Goal: Information Seeking & Learning: Compare options

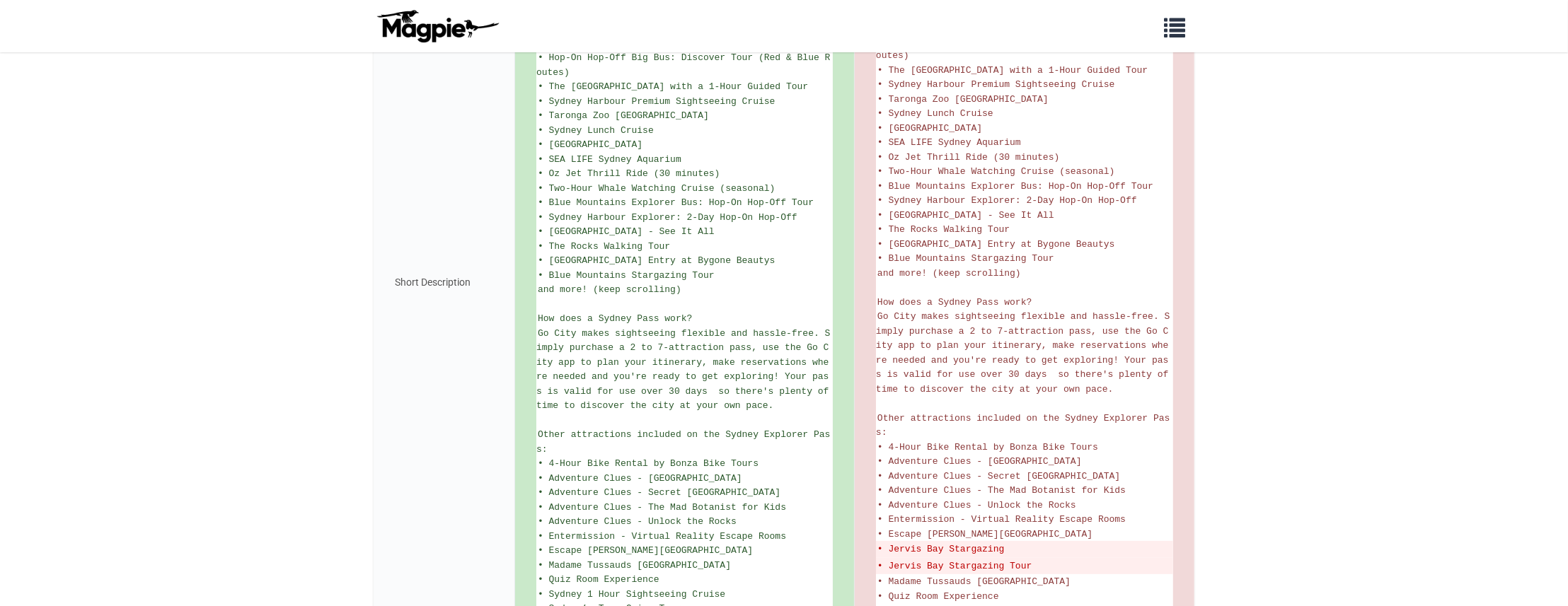
scroll to position [697, 0]
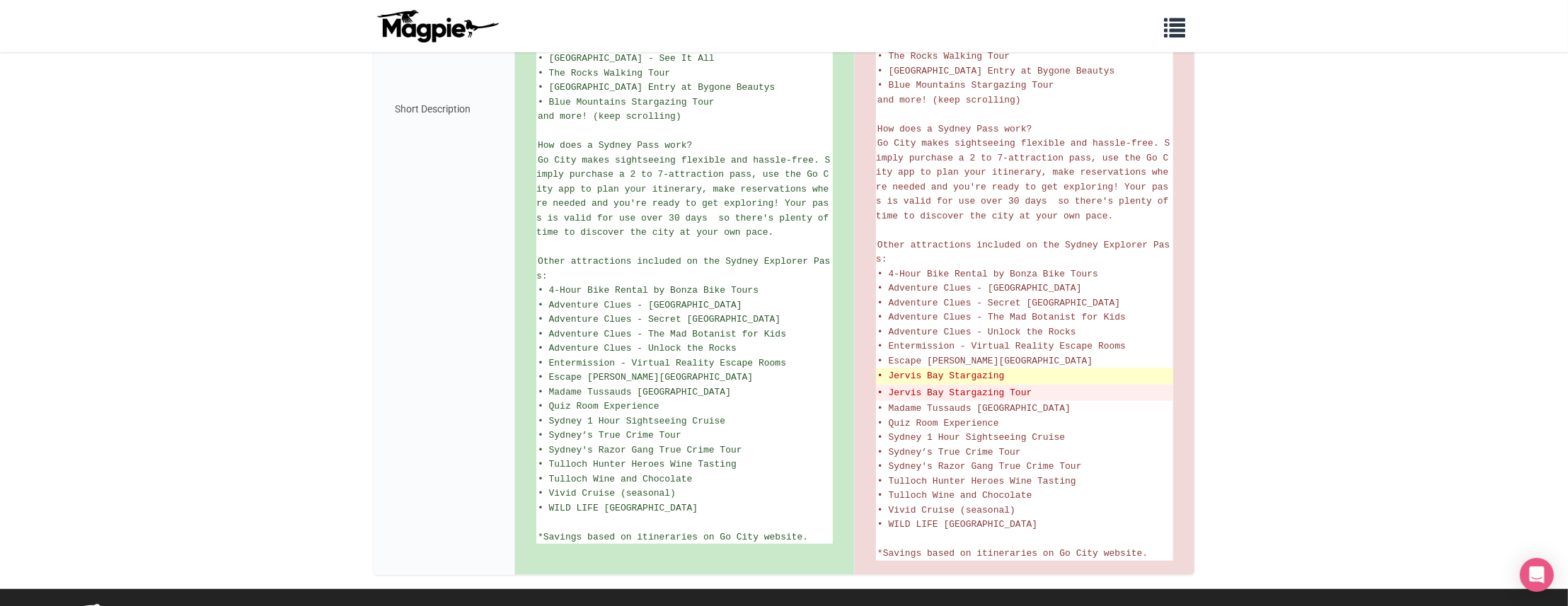
click at [911, 369] on del "• Jervis Bay Stargazing" at bounding box center [1025, 375] width 295 height 14
click at [939, 369] on del "• Jervis Bay Stargazing" at bounding box center [1025, 375] width 295 height 14
copy del "Jervis Bay"
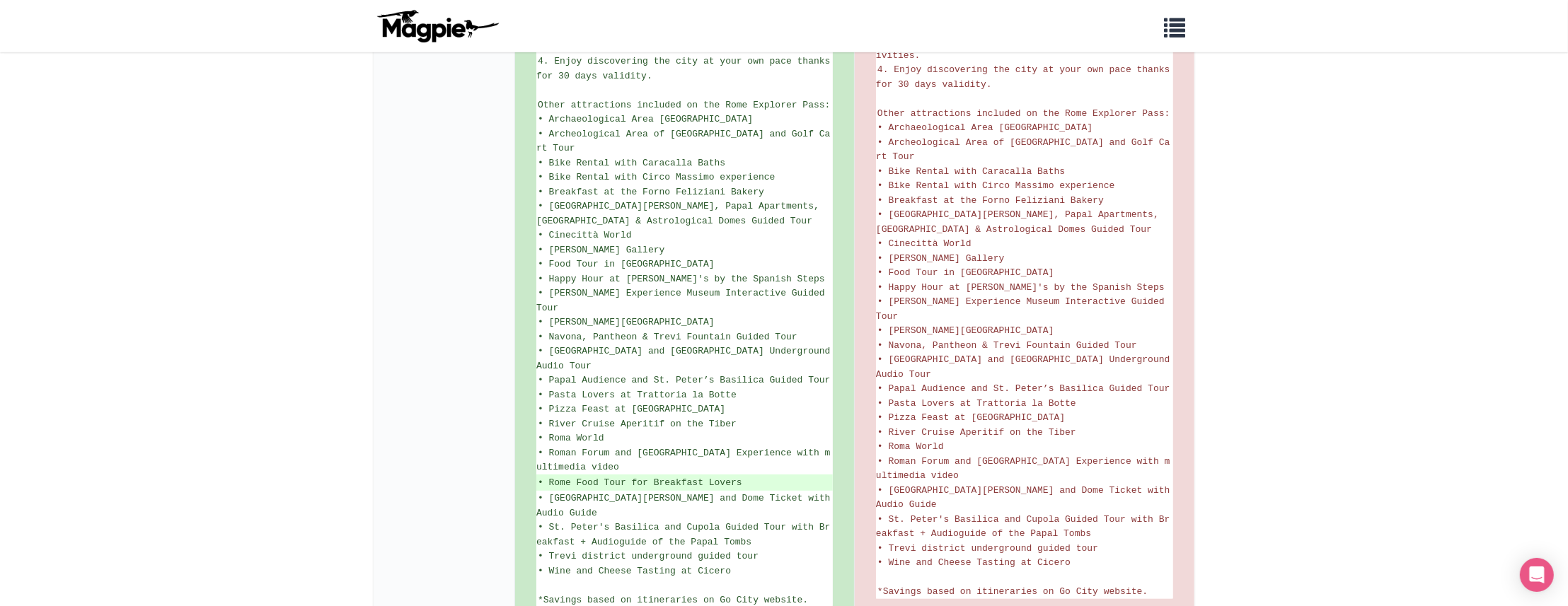
scroll to position [901, 0]
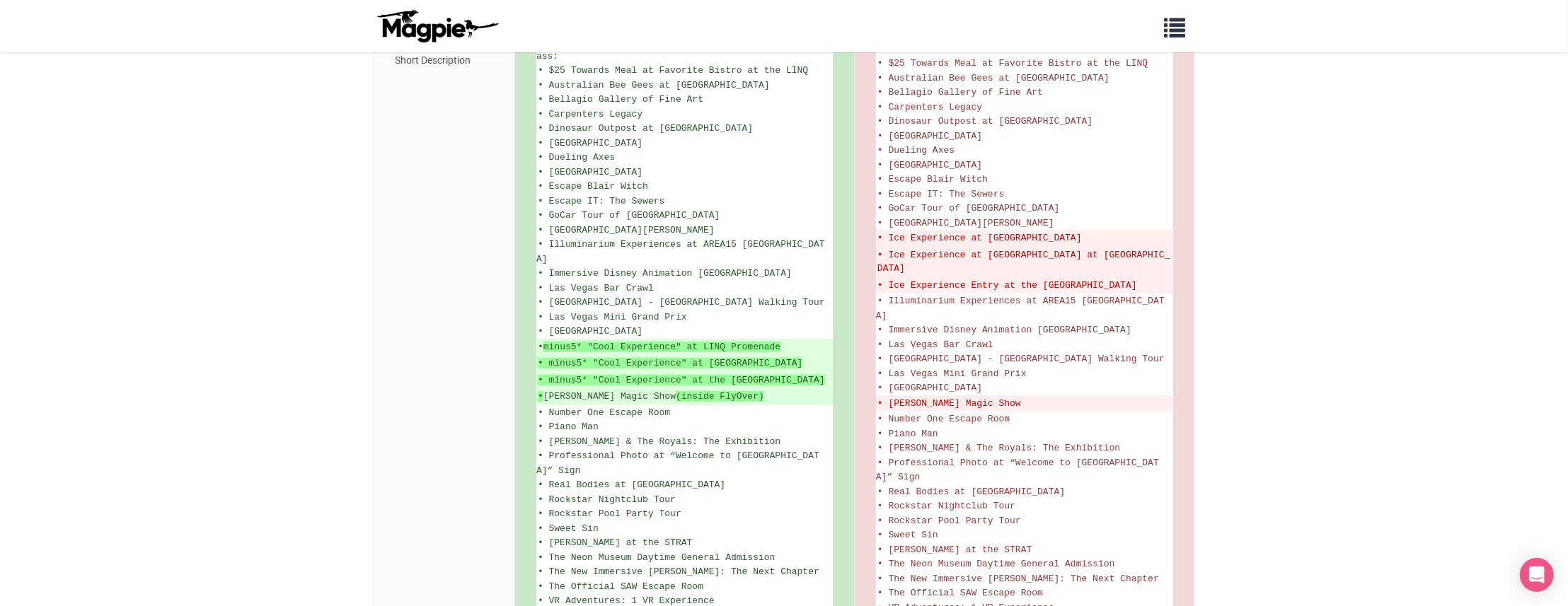
scroll to position [896, 0]
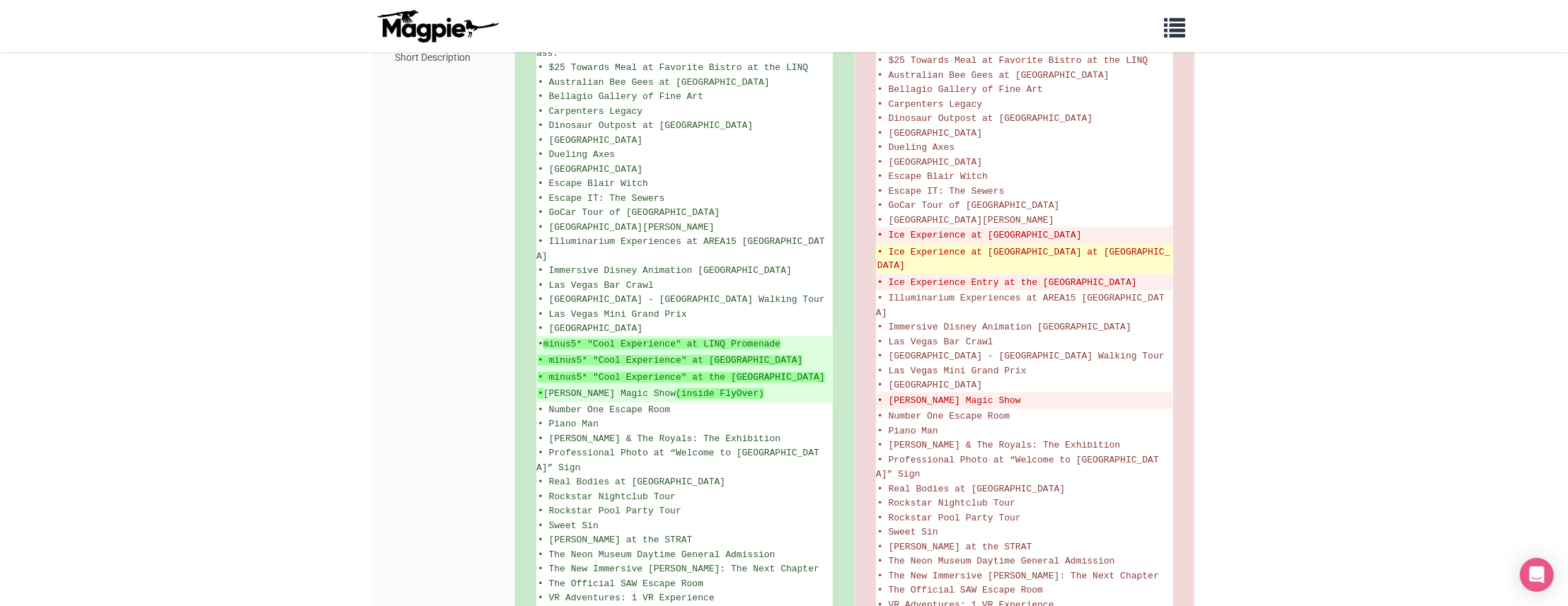
click at [902, 244] on li "• Ice Experience at Minus5 Ice Bar at Mandalay Bay" at bounding box center [1024, 260] width 297 height 31
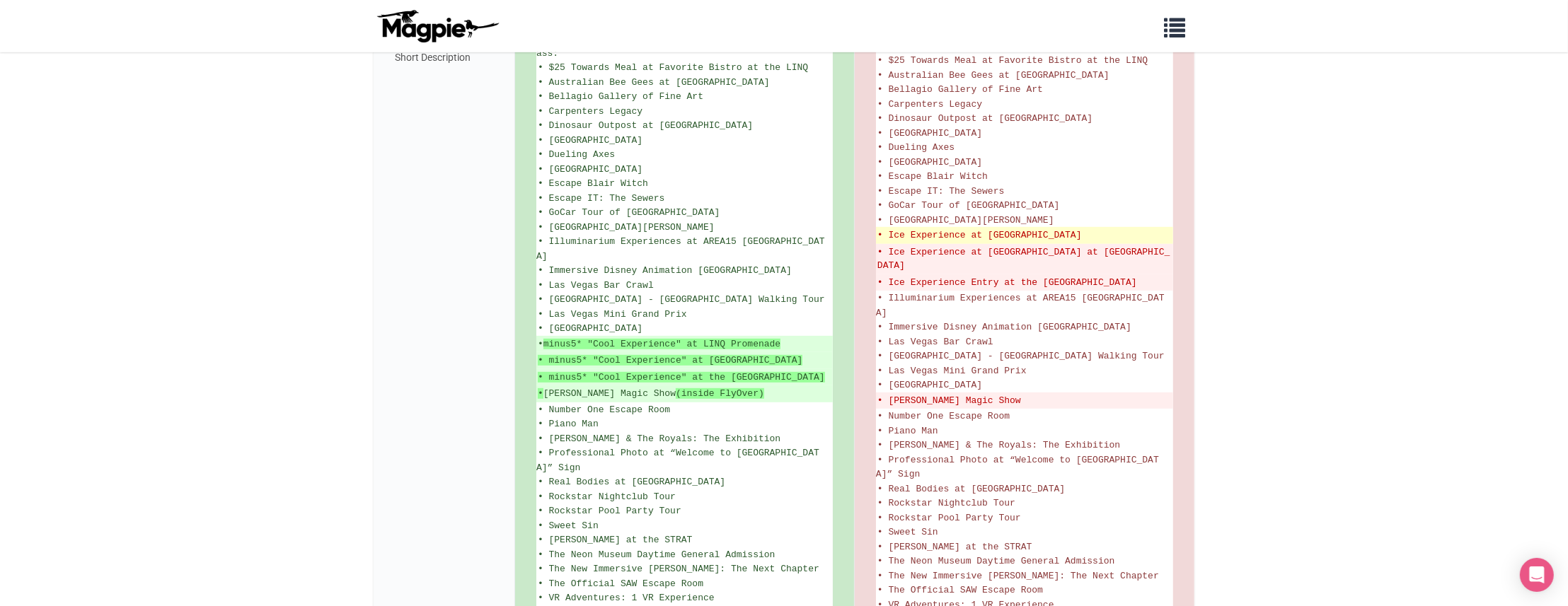
click at [887, 228] on del "• Ice Experience at LINQ Promenade" at bounding box center [1025, 235] width 295 height 14
click at [997, 228] on del "• Ice Experience at LINQ Promenade" at bounding box center [1025, 235] width 295 height 14
click at [1003, 228] on del "• Ice Experience at LINQ Promenade" at bounding box center [1025, 235] width 295 height 14
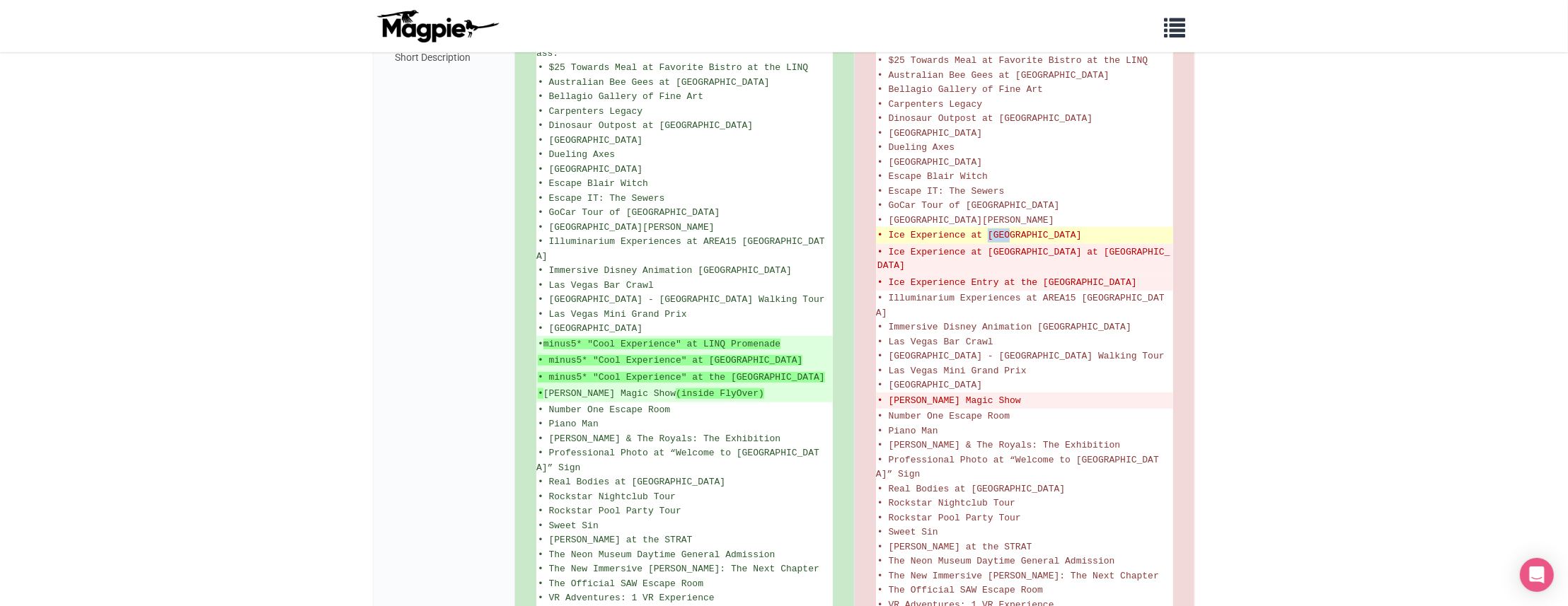
click at [1003, 228] on del "• Ice Experience at LINQ Promenade" at bounding box center [1025, 235] width 295 height 14
click at [1031, 228] on del "• Ice Experience at LINQ Promenade" at bounding box center [1025, 235] width 295 height 14
copy del "LINQ Promenade"
click at [907, 394] on del "• Nathan Burton Magic Show" at bounding box center [1025, 400] width 295 height 14
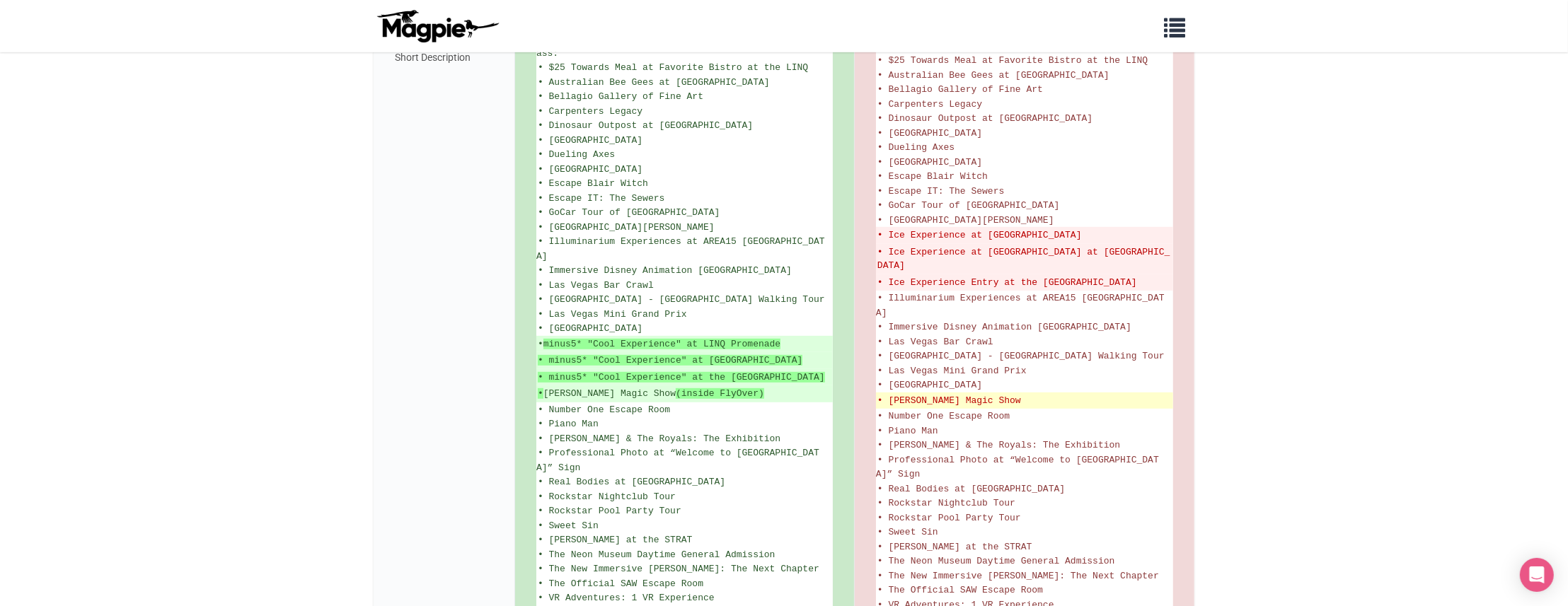
click at [911, 394] on del "• Nathan Burton Magic Show" at bounding box center [1025, 400] width 295 height 14
click at [902, 394] on del "• Nathan Burton Magic Show" at bounding box center [1025, 400] width 295 height 14
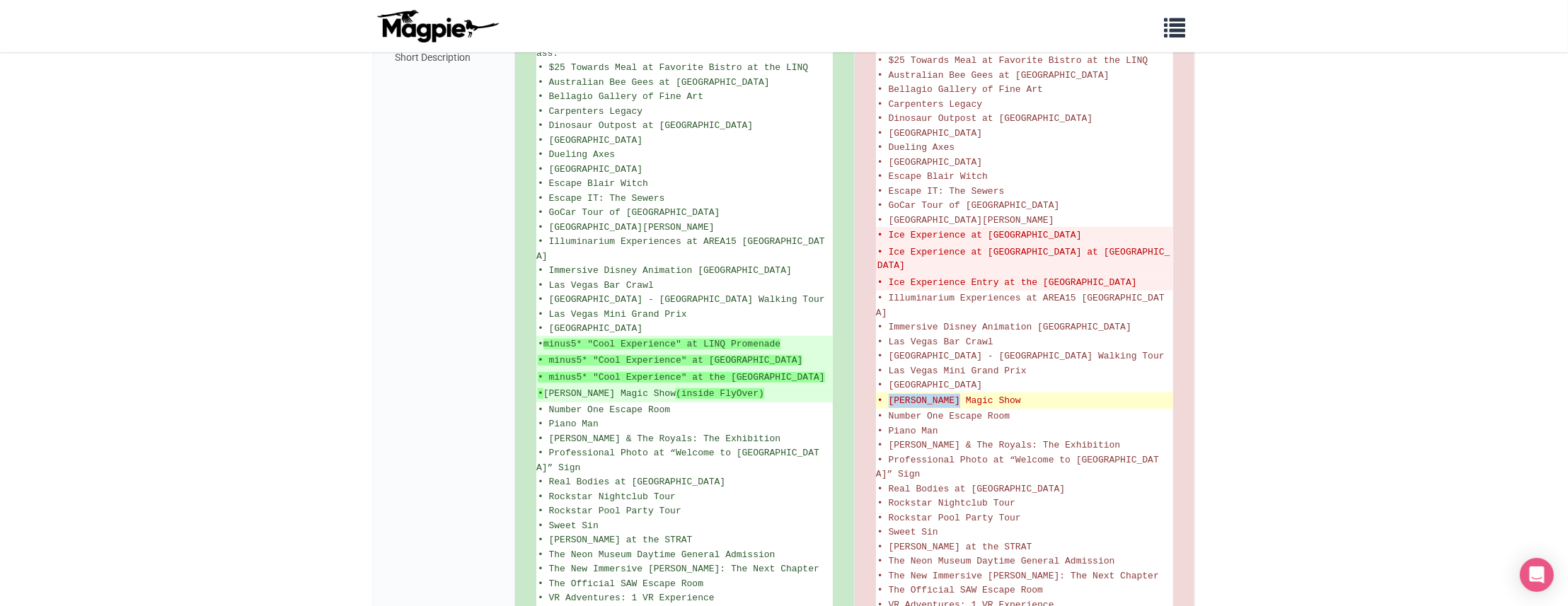
click at [939, 394] on del "• Nathan Burton Magic Show" at bounding box center [1025, 400] width 295 height 14
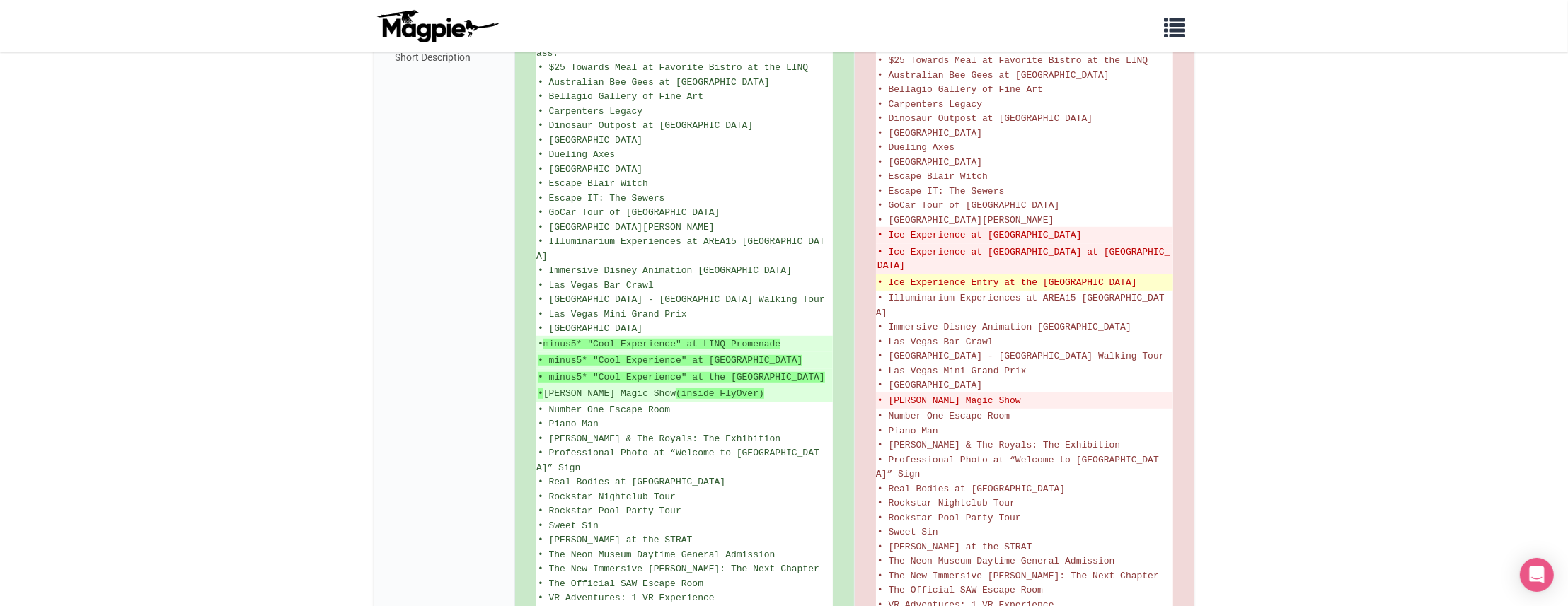
click at [1003, 276] on del "• Ice Experience Entry at the Venetian Canal Shoppes" at bounding box center [1025, 282] width 295 height 14
click at [1060, 276] on del "• Ice Experience Entry at the Venetian Canal Shoppes" at bounding box center [1025, 282] width 295 height 14
click at [1107, 276] on del "• Ice Experience Entry at the Venetian Canal Shoppes" at bounding box center [1025, 282] width 295 height 14
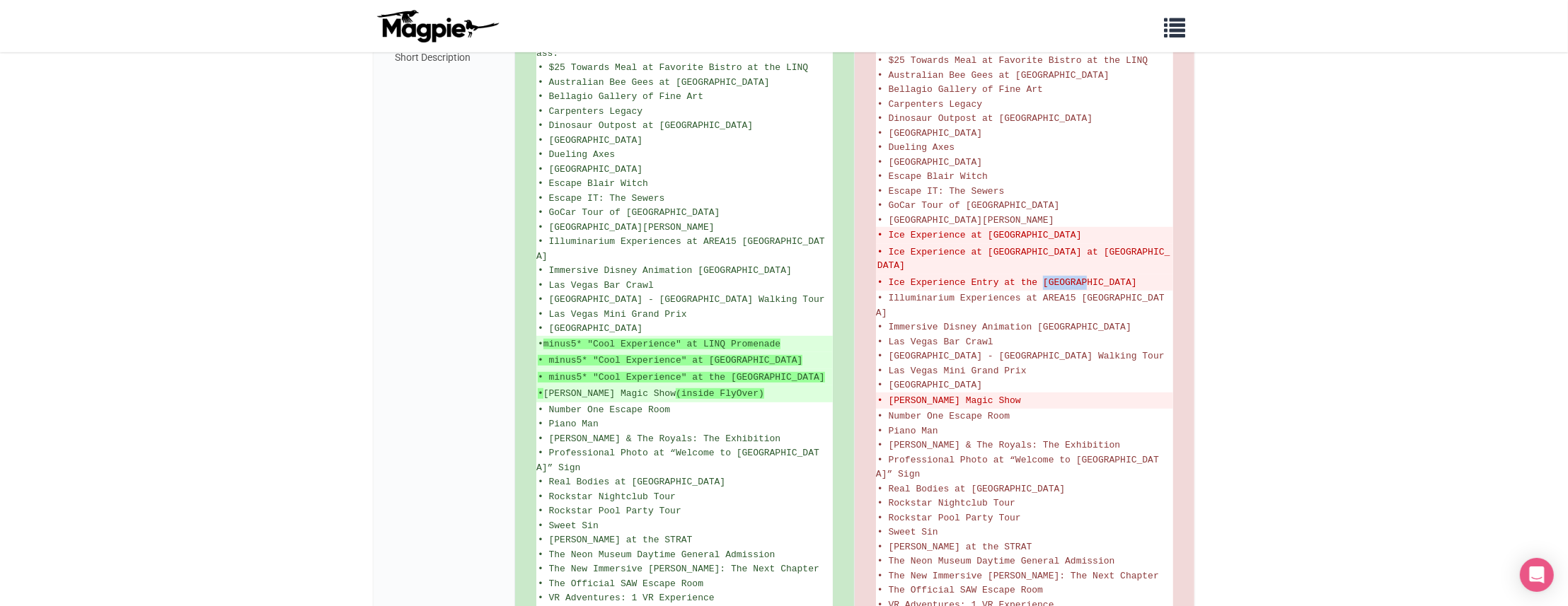
copy del "Venetian Canal Shoppes"
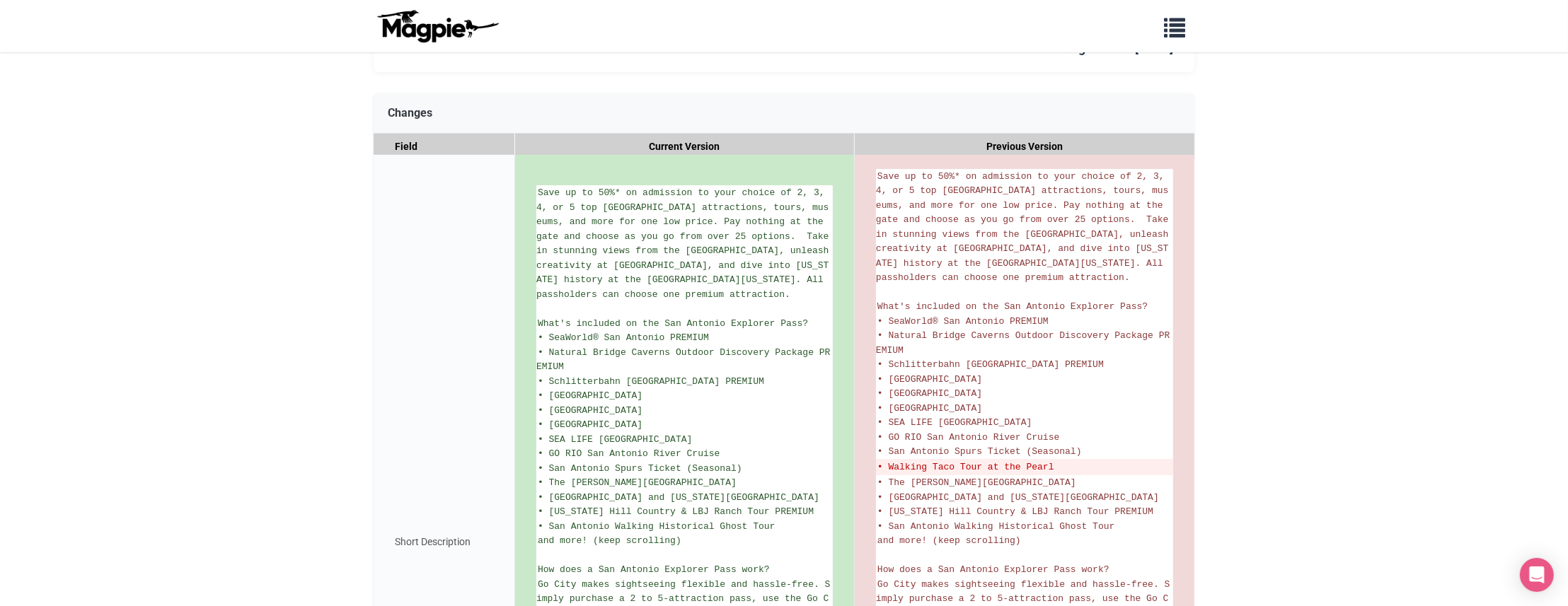
scroll to position [211, 0]
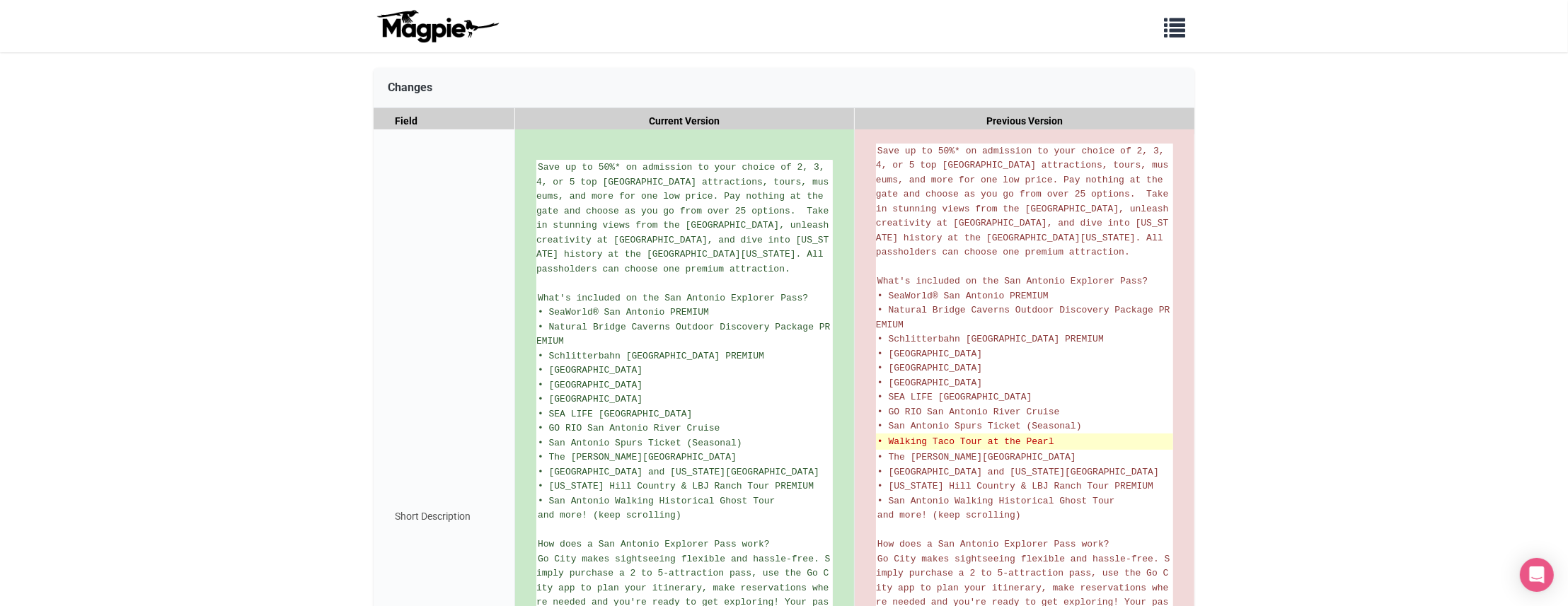
click at [907, 439] on del "• Walking Taco Tour at the Pearl" at bounding box center [1025, 442] width 295 height 14
click at [964, 447] on ul "Save up to 50%* on admission to your choice of 2, 3, 4, or 5 top [GEOGRAPHIC_DA…" at bounding box center [1024, 516] width 297 height 746
click at [960, 442] on del "• Walking Taco Tour at the Pearl" at bounding box center [1025, 442] width 295 height 14
click at [897, 442] on del "• Walking Taco Tour at the Pearl" at bounding box center [1025, 442] width 295 height 14
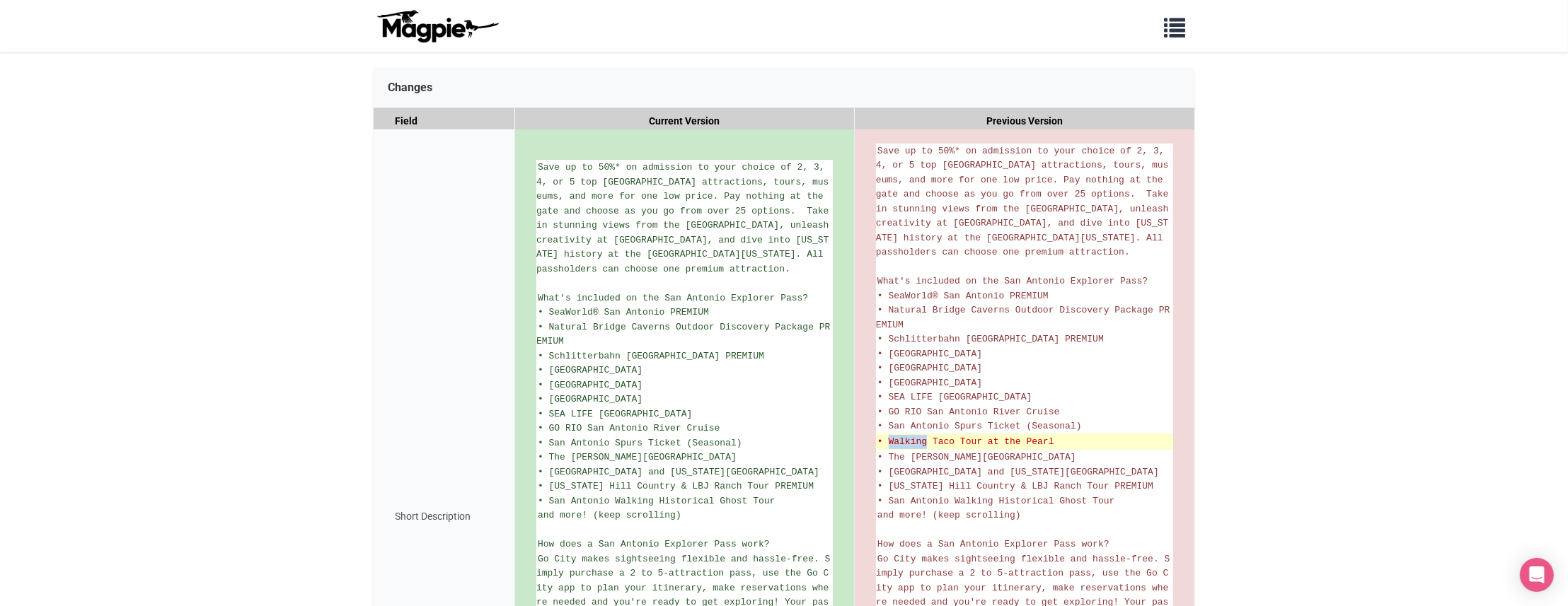
click at [897, 442] on del "• Walking Taco Tour at the Pearl" at bounding box center [1025, 442] width 295 height 14
drag, startPoint x: 954, startPoint y: 435, endPoint x: 965, endPoint y: 436, distance: 11.0
click at [965, 436] on del "• Walking Taco Tour at the Pearl" at bounding box center [1025, 442] width 295 height 14
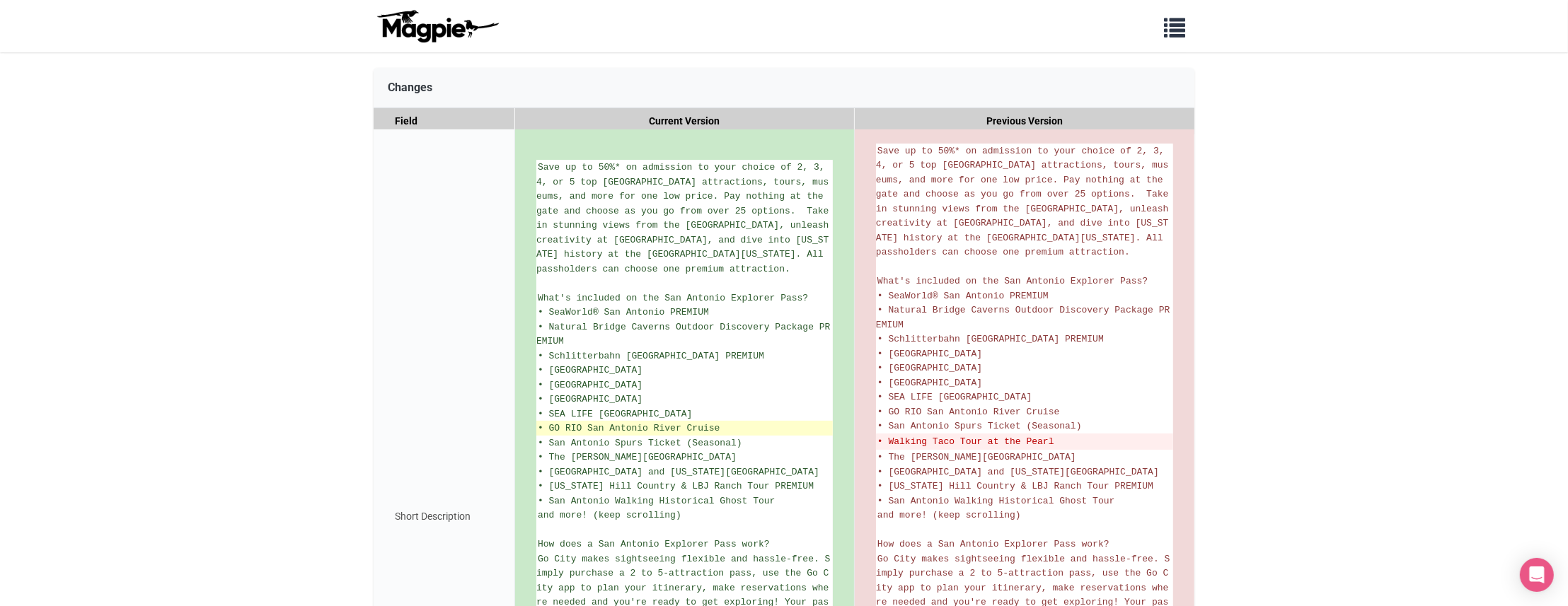
click at [711, 426] on span "• GO RIO San Antonio River Cruise" at bounding box center [628, 428] width 182 height 11
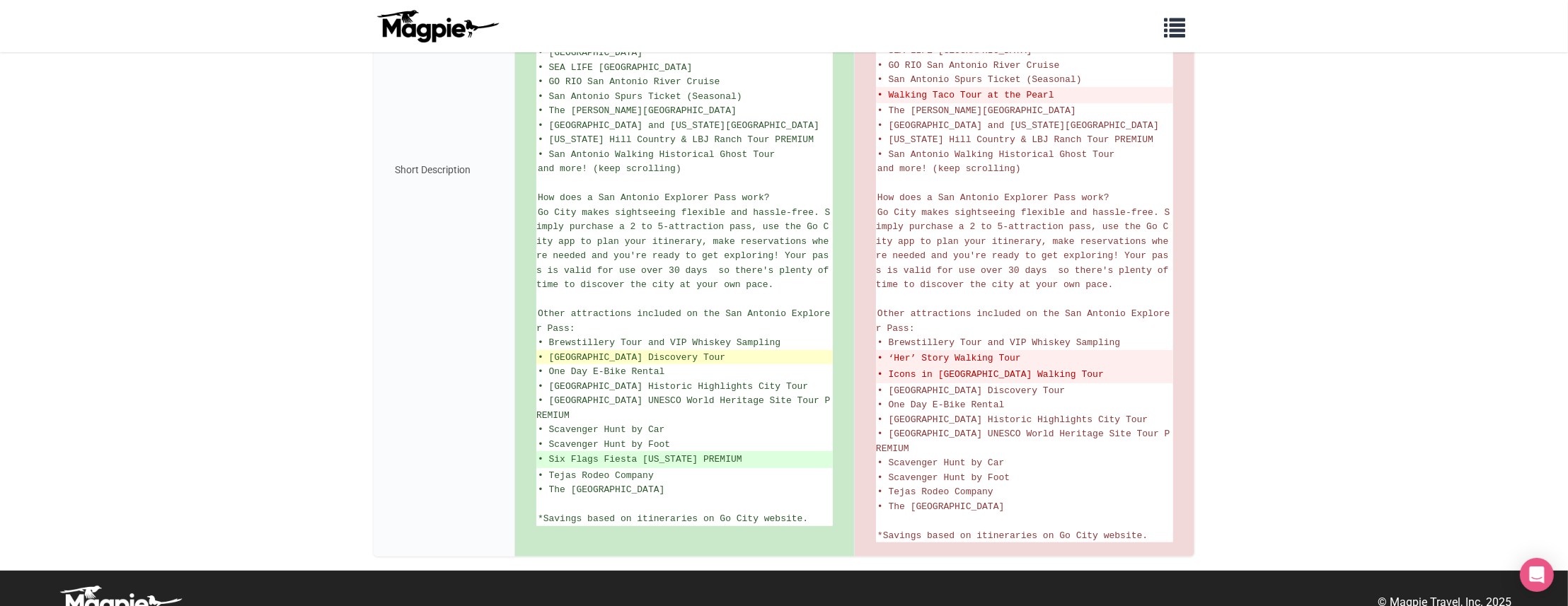
scroll to position [561, 0]
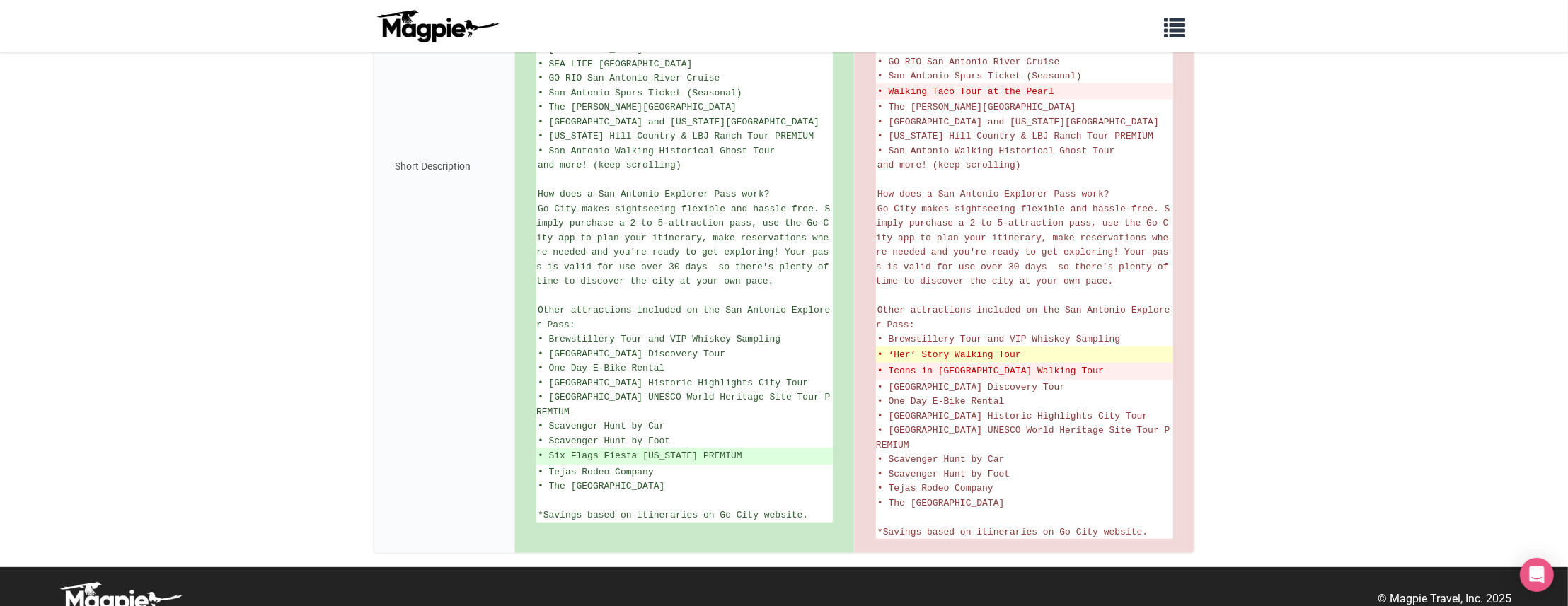
drag, startPoint x: 891, startPoint y: 343, endPoint x: 958, endPoint y: 343, distance: 67.0
click at [967, 348] on del "• ‘Her’ Story Walking Tour" at bounding box center [1025, 354] width 295 height 14
drag, startPoint x: 950, startPoint y: 341, endPoint x: 887, endPoint y: 341, distance: 63.0
click at [887, 348] on del "• ‘Her’ Story Walking Tour" at bounding box center [1025, 354] width 295 height 14
copy del "‘Her’ Story"
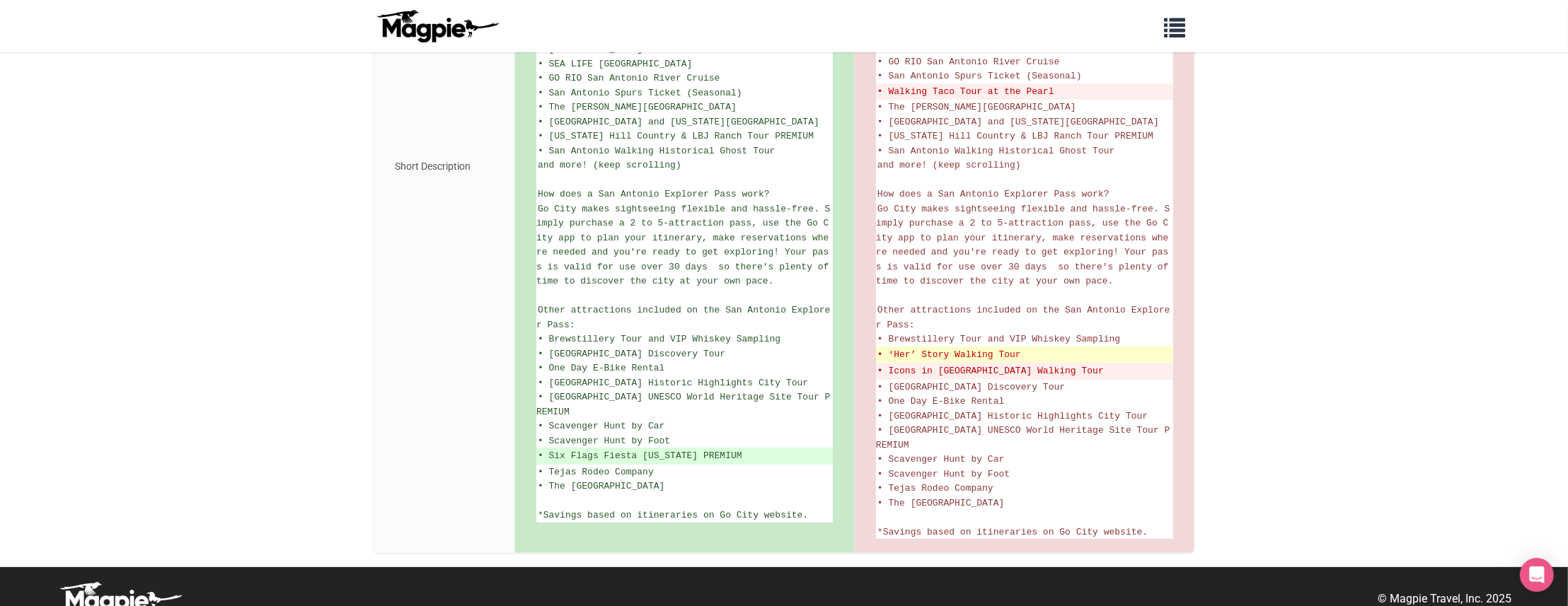
click at [927, 348] on del "• ‘Her’ Story Walking Tour" at bounding box center [1025, 354] width 295 height 14
copy del "Story"
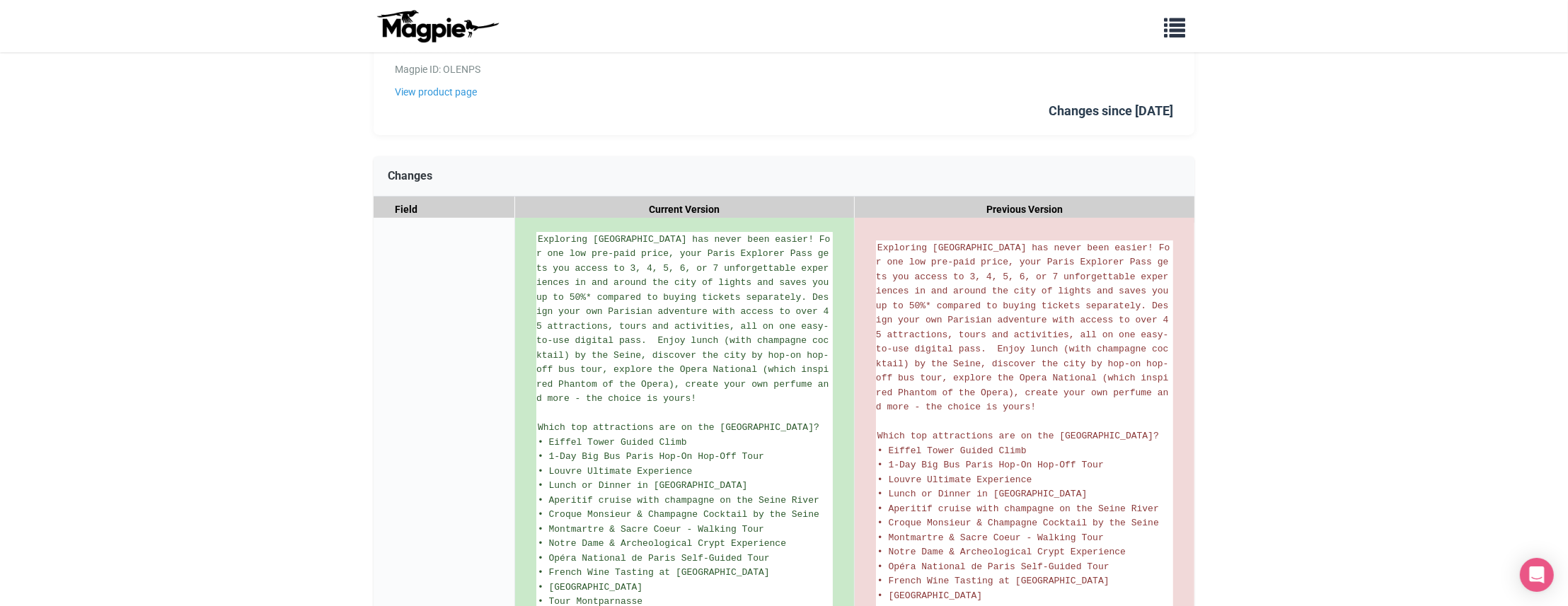
scroll to position [119, 0]
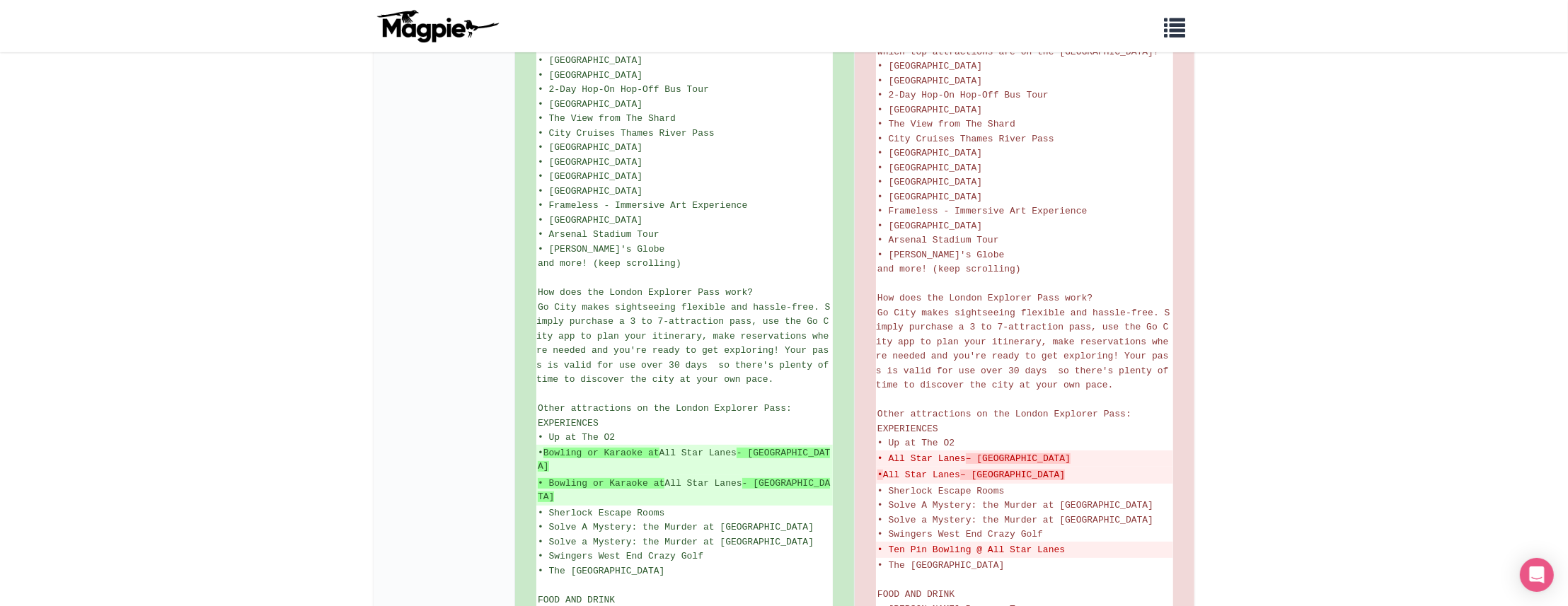
scroll to position [462, 0]
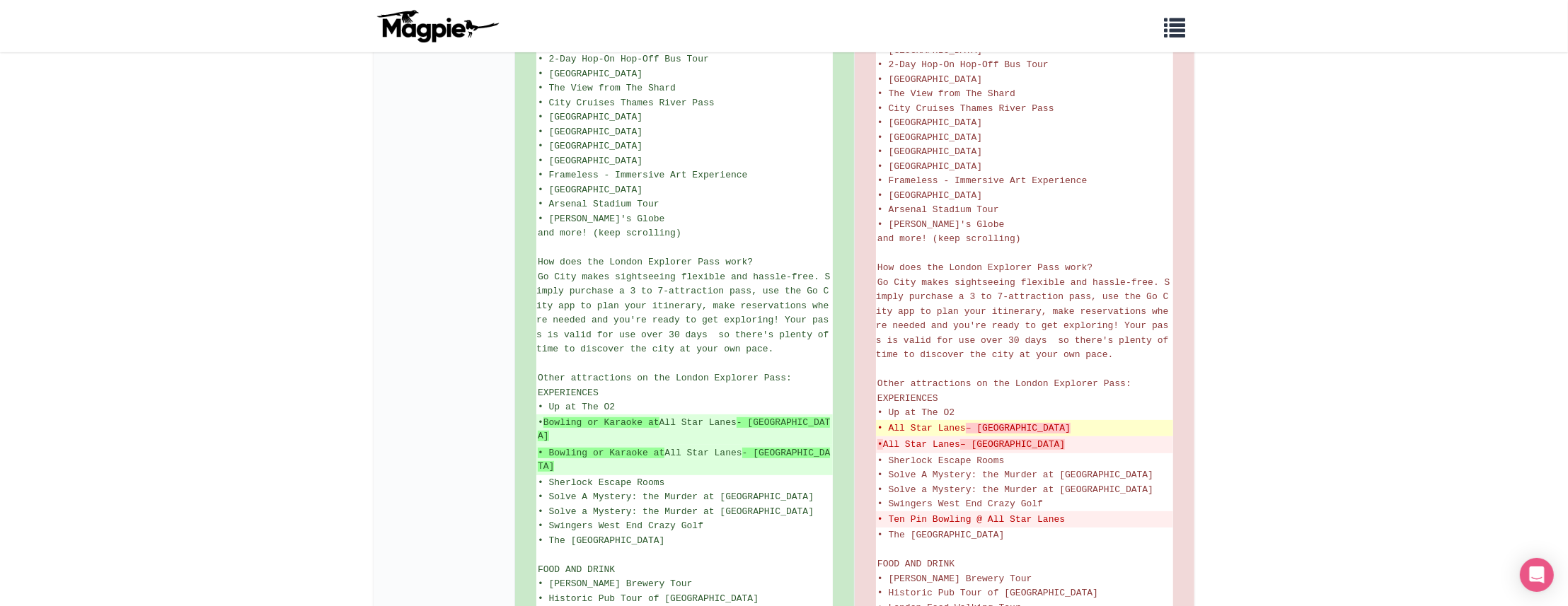
click at [895, 422] on del "• All Star Lanes – Stratford" at bounding box center [1025, 428] width 295 height 14
drag, startPoint x: 940, startPoint y: 400, endPoint x: 948, endPoint y: 402, distance: 8.2
click at [948, 422] on del "• All Star Lanes – Stratford" at bounding box center [1025, 428] width 295 height 14
copy del "All Star Lanes"
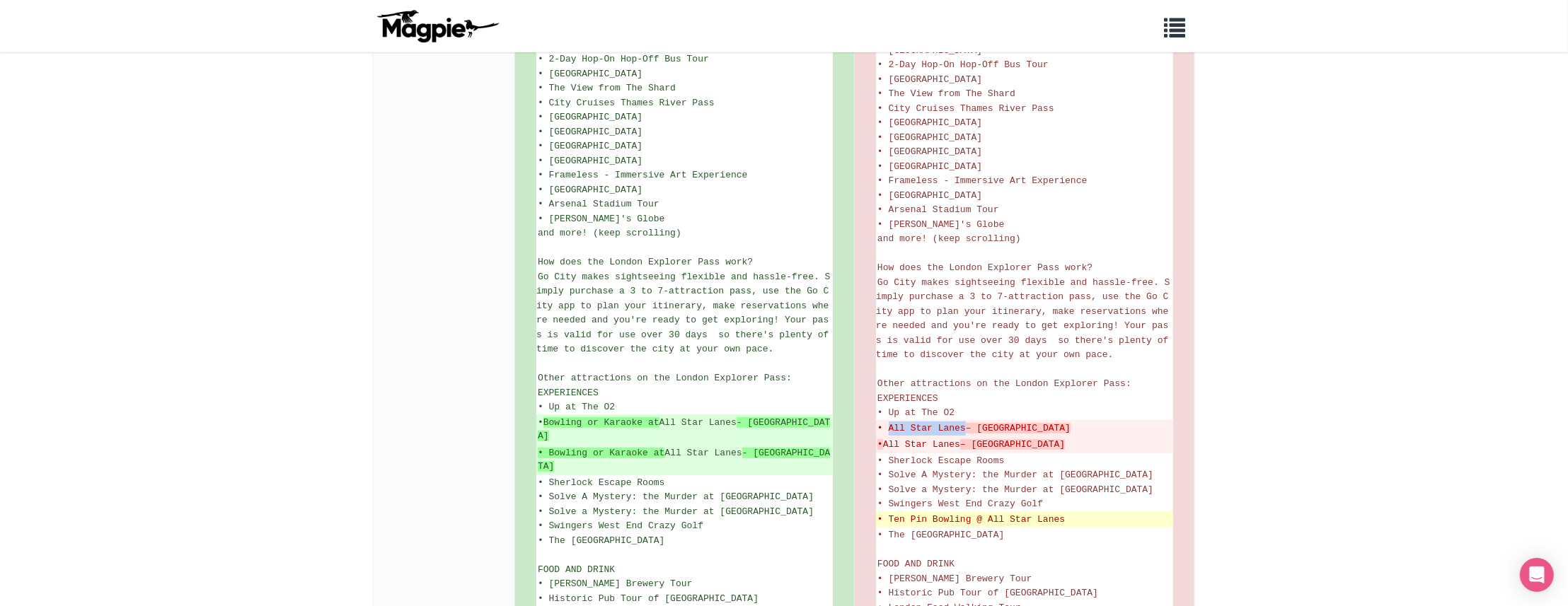
click at [895, 513] on del "• Ten Pin Bowling @ All Star Lanes" at bounding box center [1025, 519] width 295 height 14
click at [924, 513] on del "• Ten Pin Bowling @ All Star Lanes" at bounding box center [1025, 519] width 295 height 14
click at [947, 513] on del "• Ten Pin Bowling @ All Star Lanes" at bounding box center [1025, 519] width 295 height 14
copy del "Ten Pin Bowling"
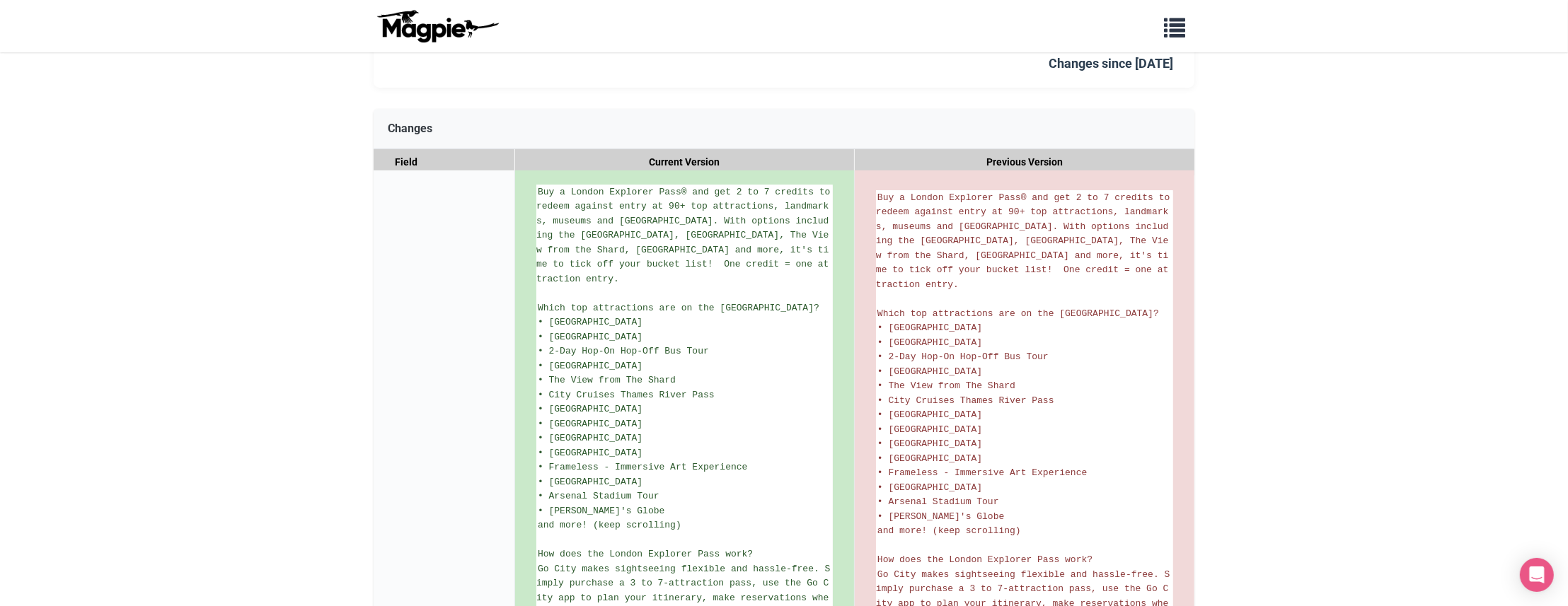
scroll to position [0, 0]
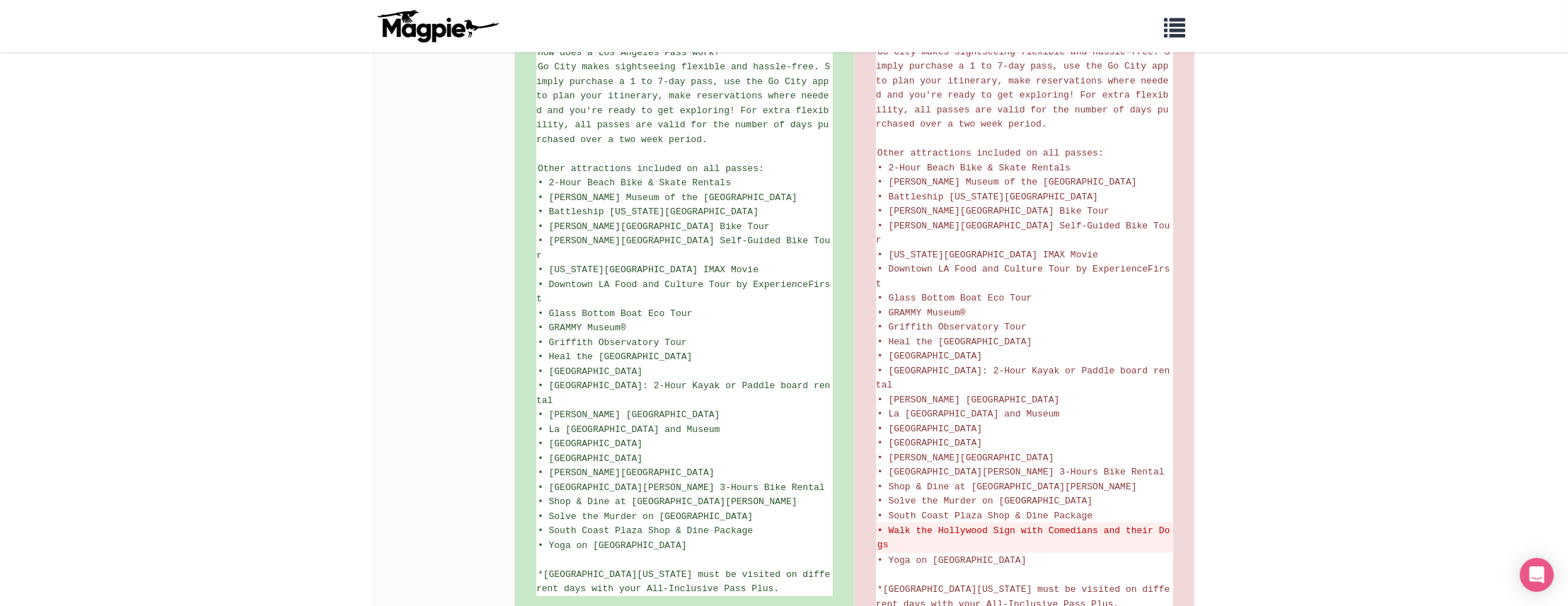
scroll to position [942, 0]
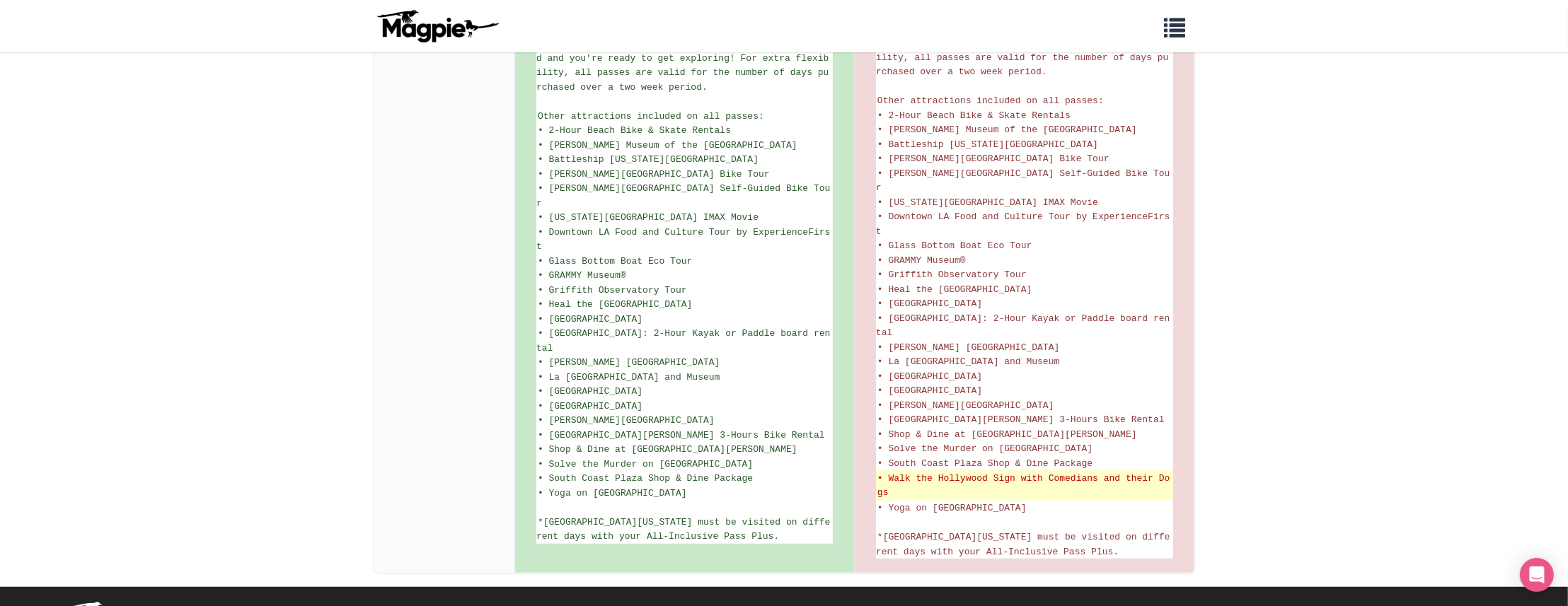
click at [1057, 472] on del "• Walk the Hollywood Sign with Comedians and their Dogs" at bounding box center [1025, 485] width 295 height 28
click at [1114, 472] on del "• Walk the Hollywood Sign with Comedians and their Dogs" at bounding box center [1025, 485] width 295 height 28
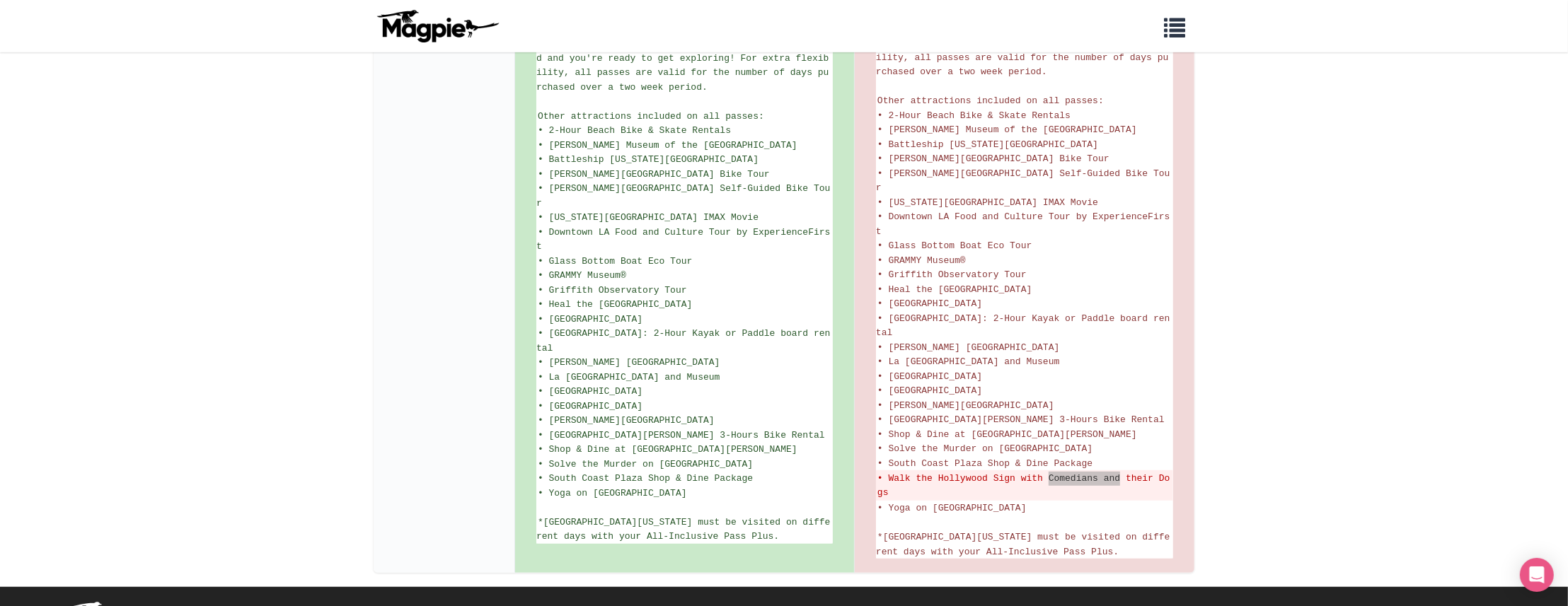
scroll to position [939, 0]
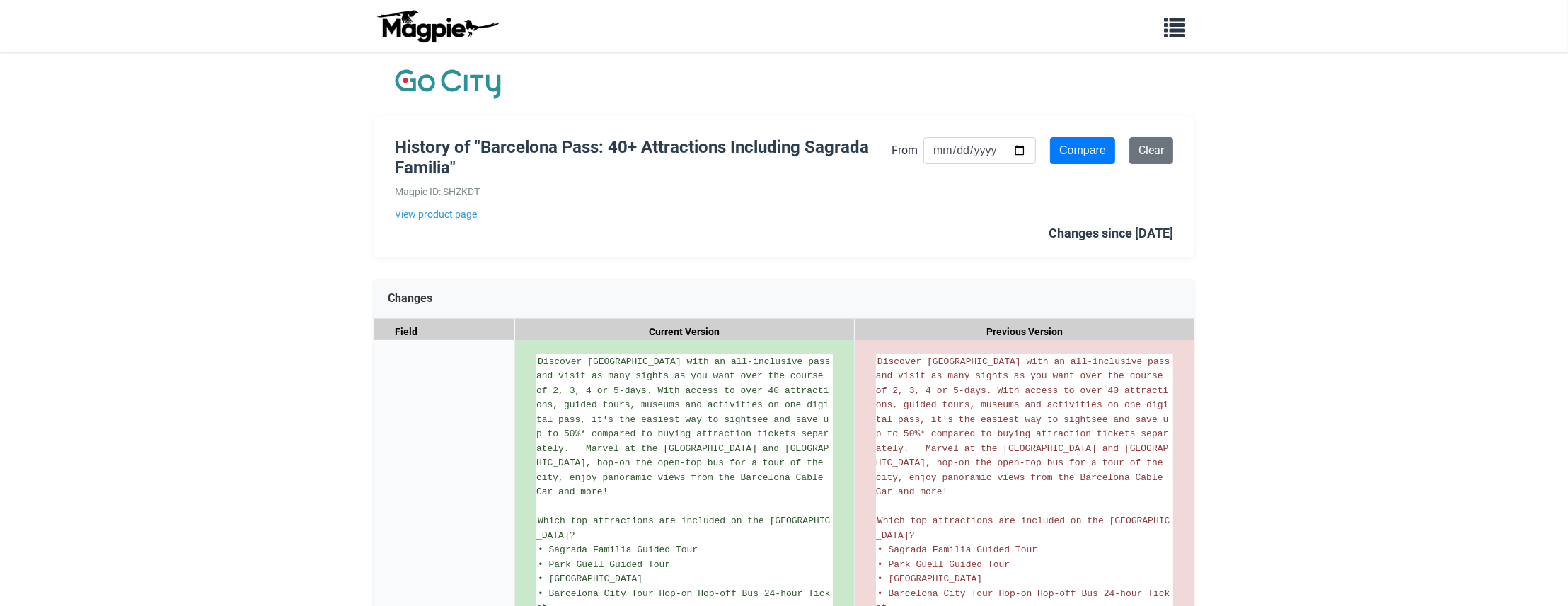
scroll to position [489, 0]
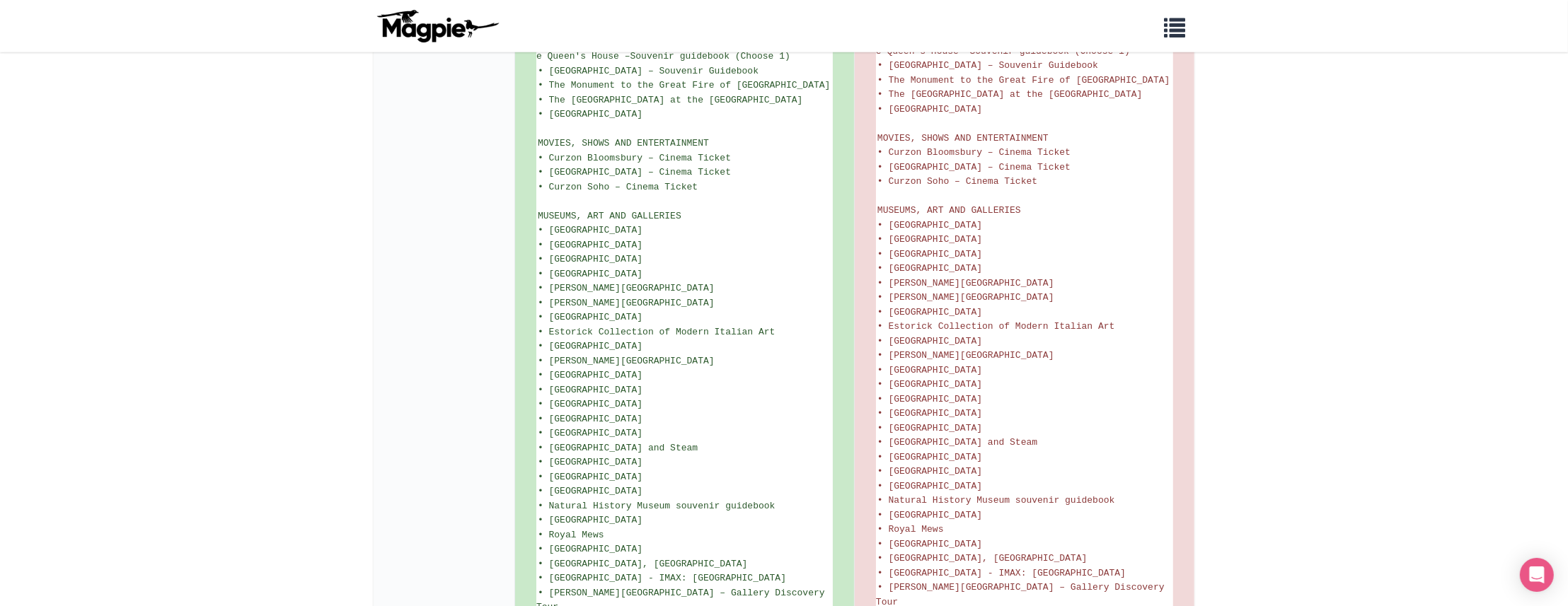
scroll to position [1845, 0]
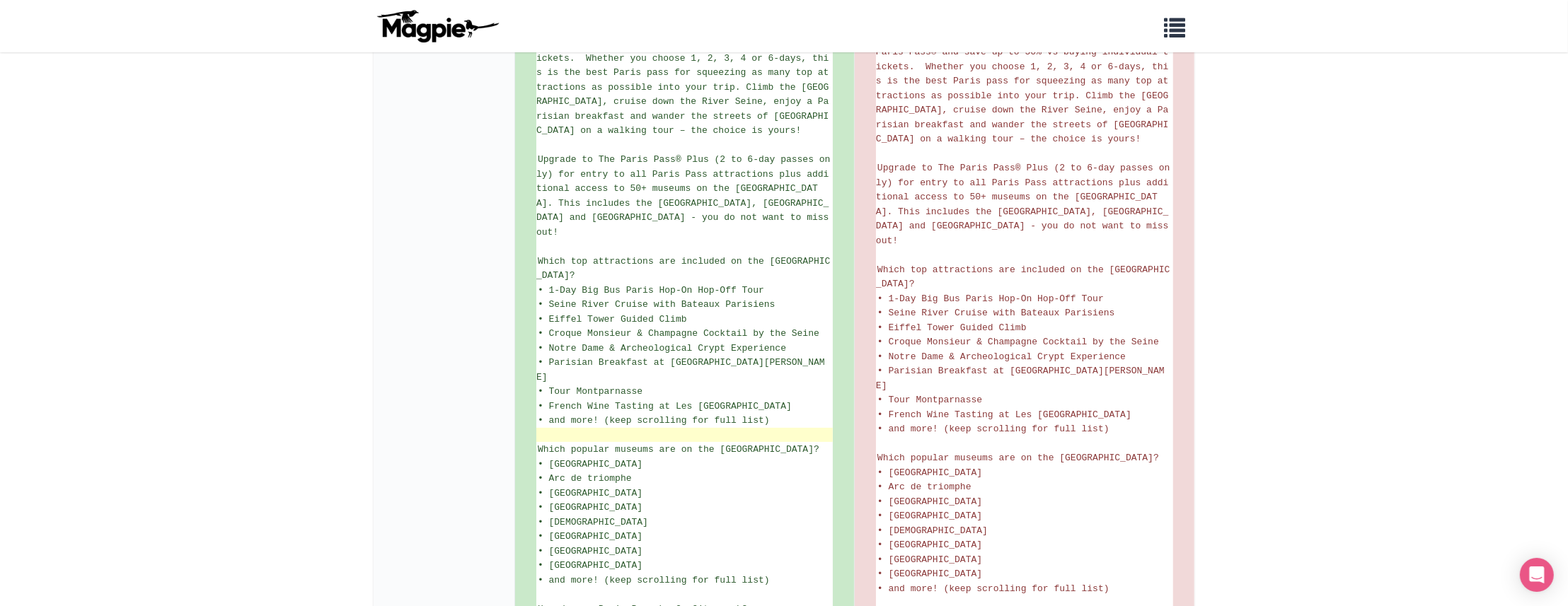
scroll to position [316, 0]
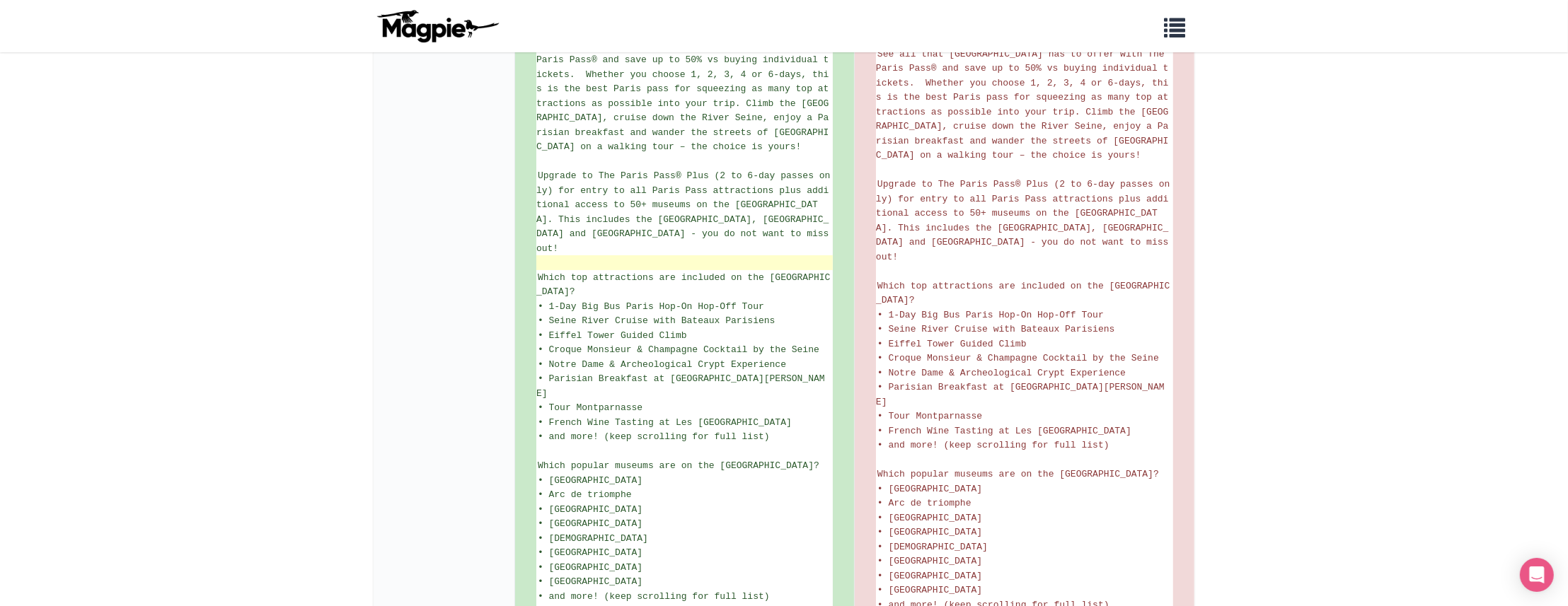
click at [748, 256] on li at bounding box center [685, 263] width 296 height 15
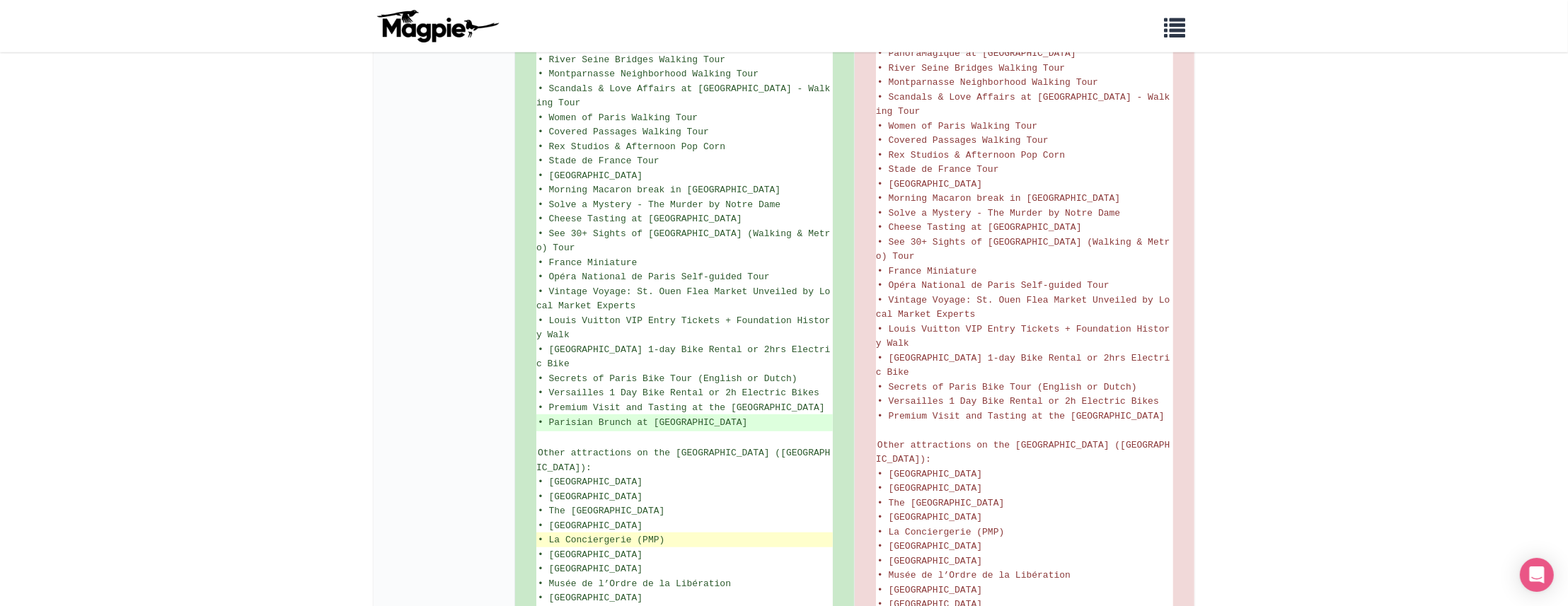
scroll to position [1408, 0]
click at [431, 247] on div "Short Description" at bounding box center [444, 28] width 142 height 2191
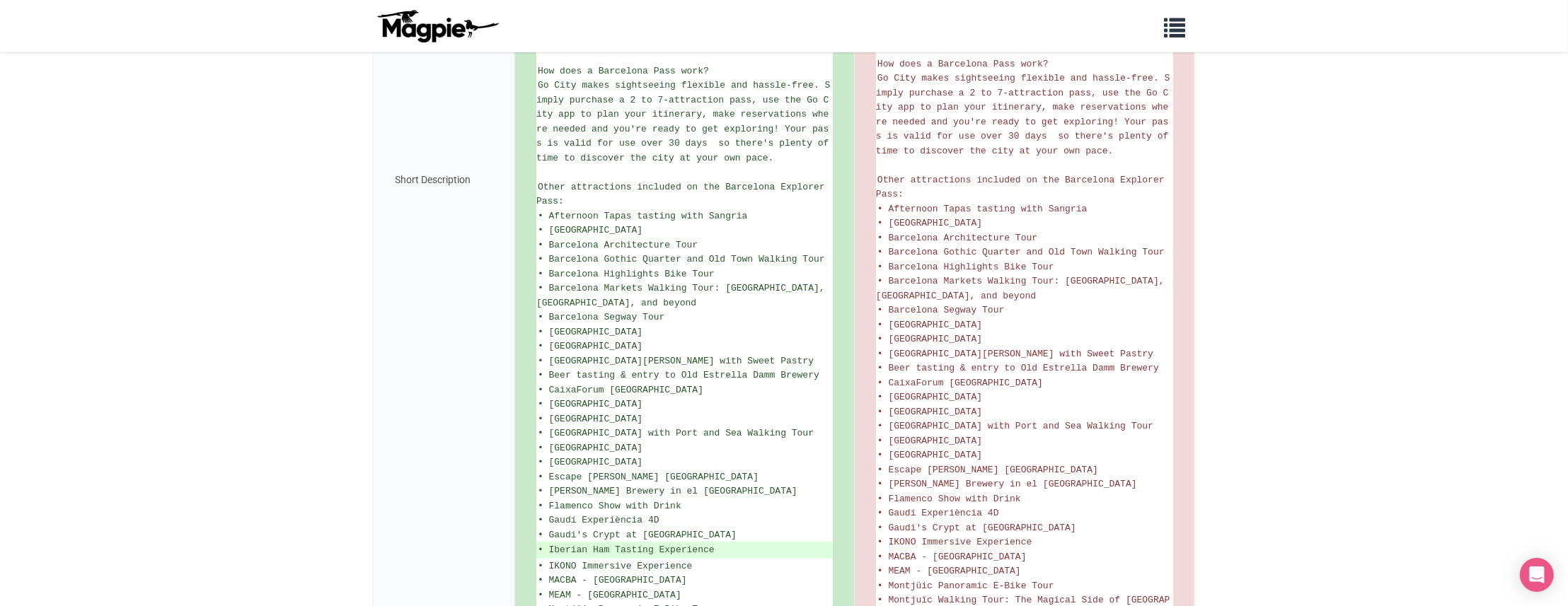
scroll to position [903, 0]
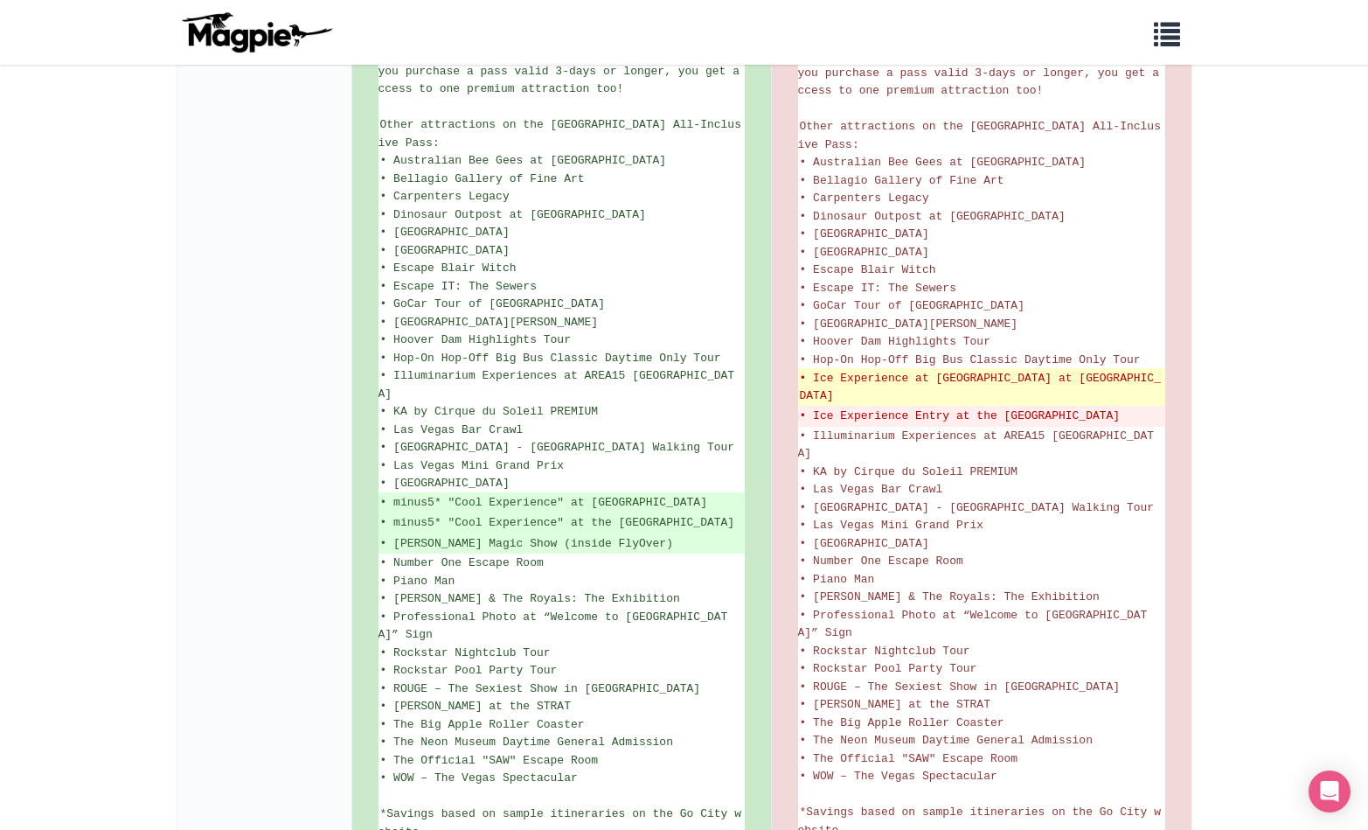
scroll to position [1202, 0]
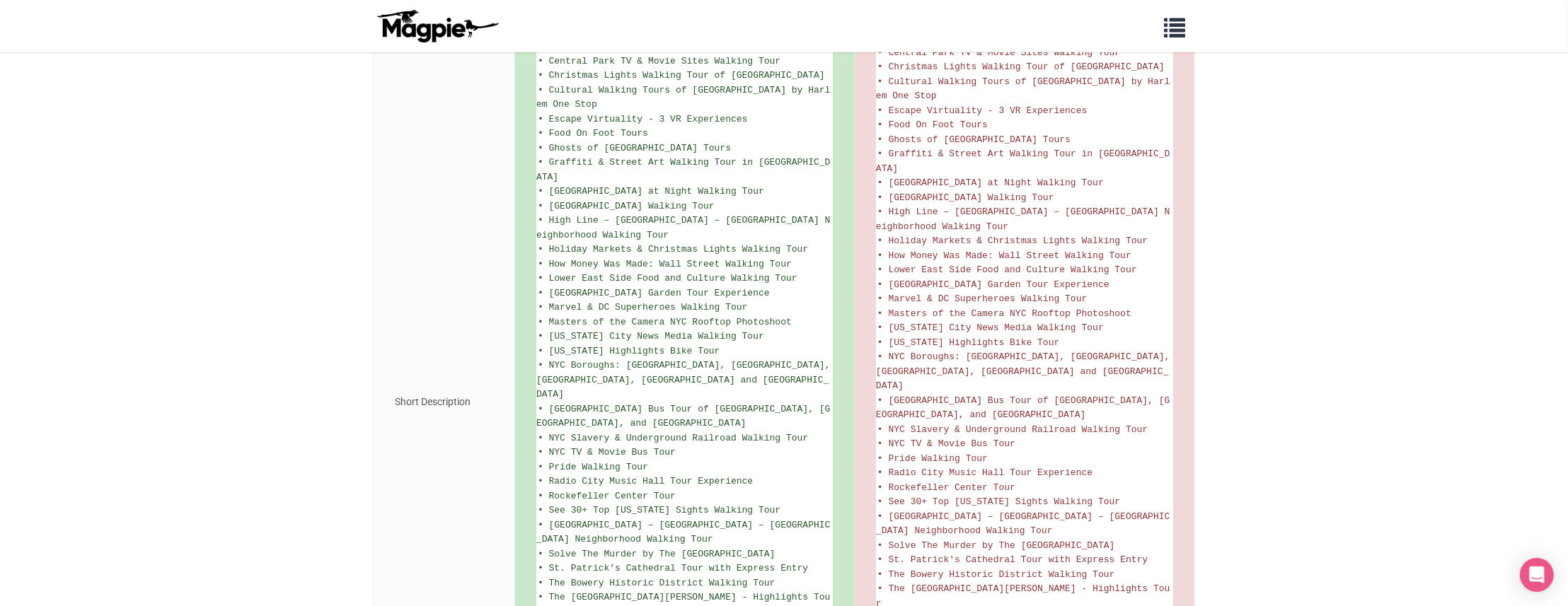
scroll to position [1307, 0]
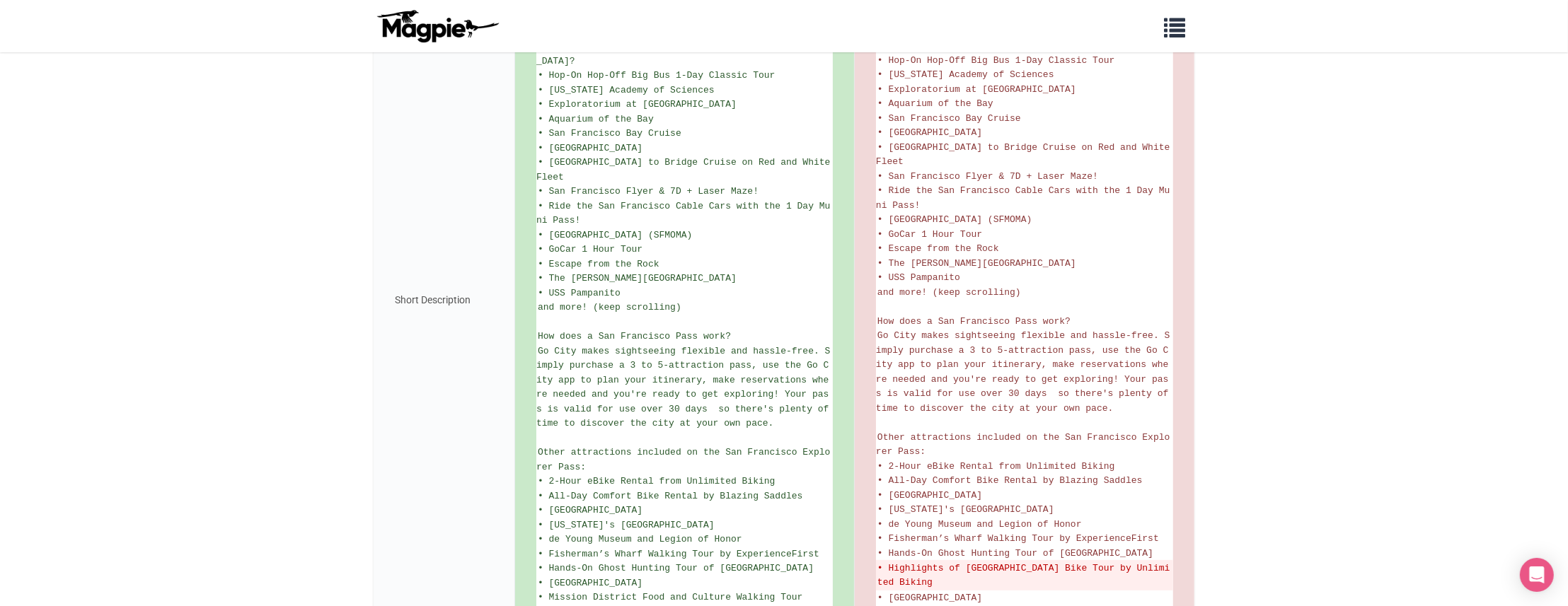
scroll to position [589, 0]
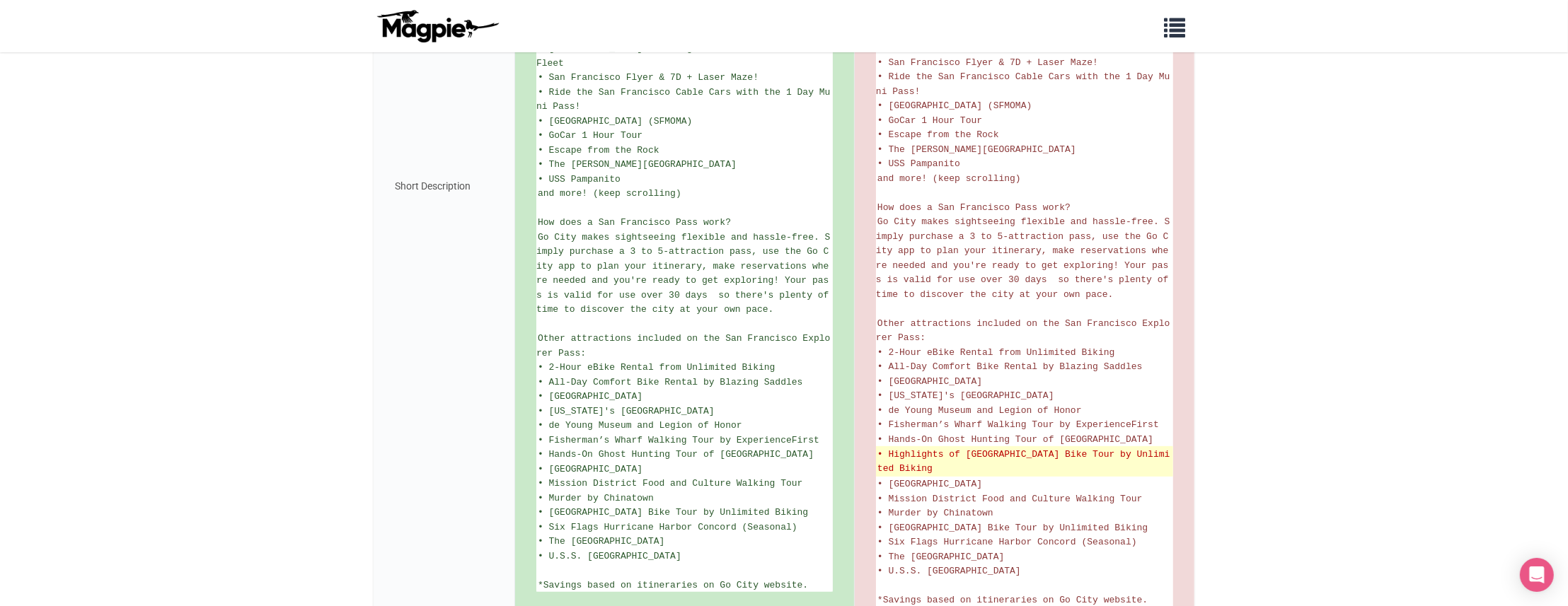
click at [907, 447] on del "• Highlights of [GEOGRAPHIC_DATA] Bike Tour by Unlimited Biking" at bounding box center [1025, 461] width 295 height 28
drag, startPoint x: 971, startPoint y: 430, endPoint x: 1054, endPoint y: 417, distance: 84.0
click at [1054, 447] on del "• Highlights of [GEOGRAPHIC_DATA] Bike Tour by Unlimited Biking" at bounding box center [1025, 461] width 295 height 28
